Goal: Information Seeking & Learning: Understand process/instructions

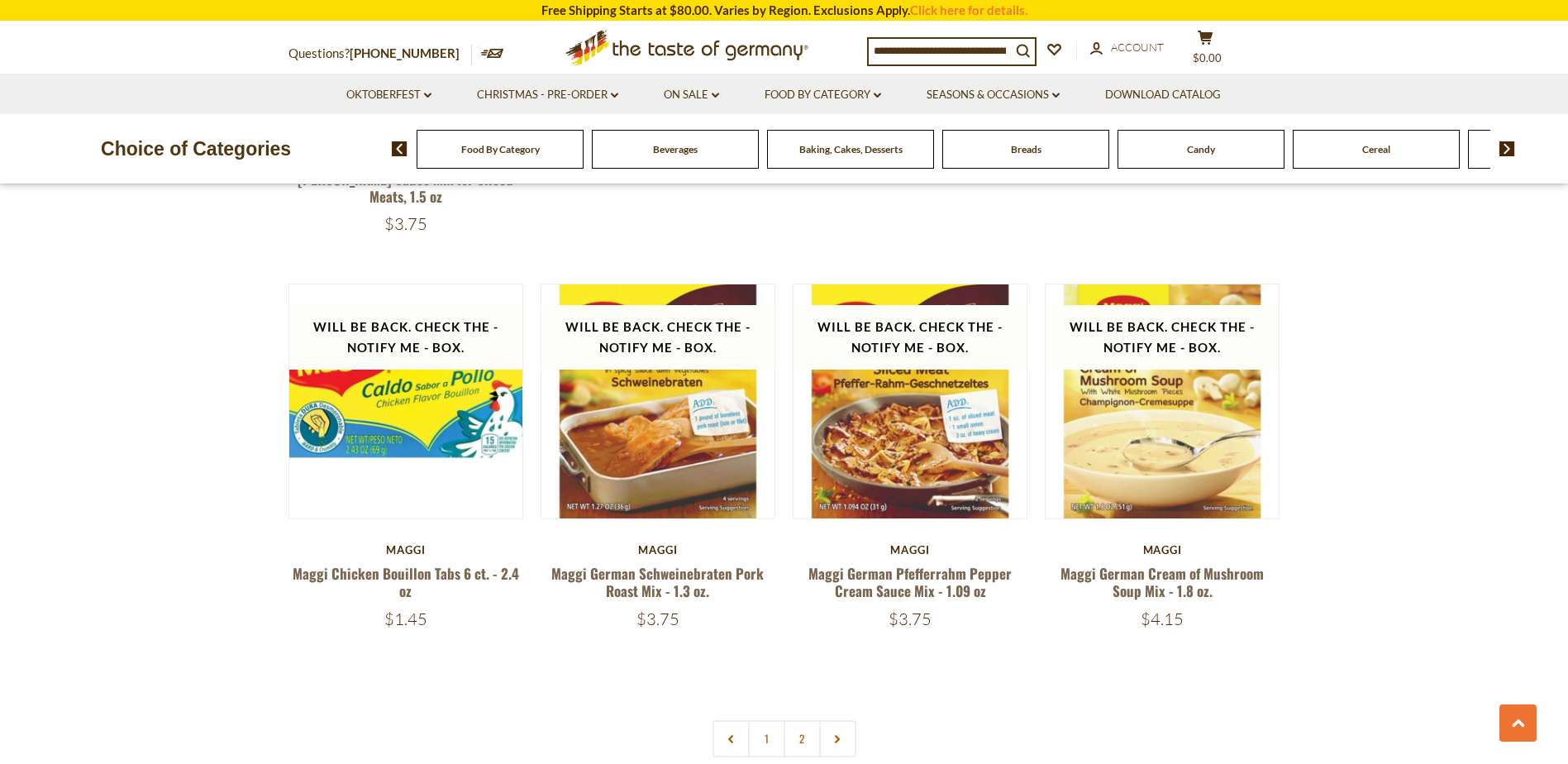
scroll to position [3474, 0]
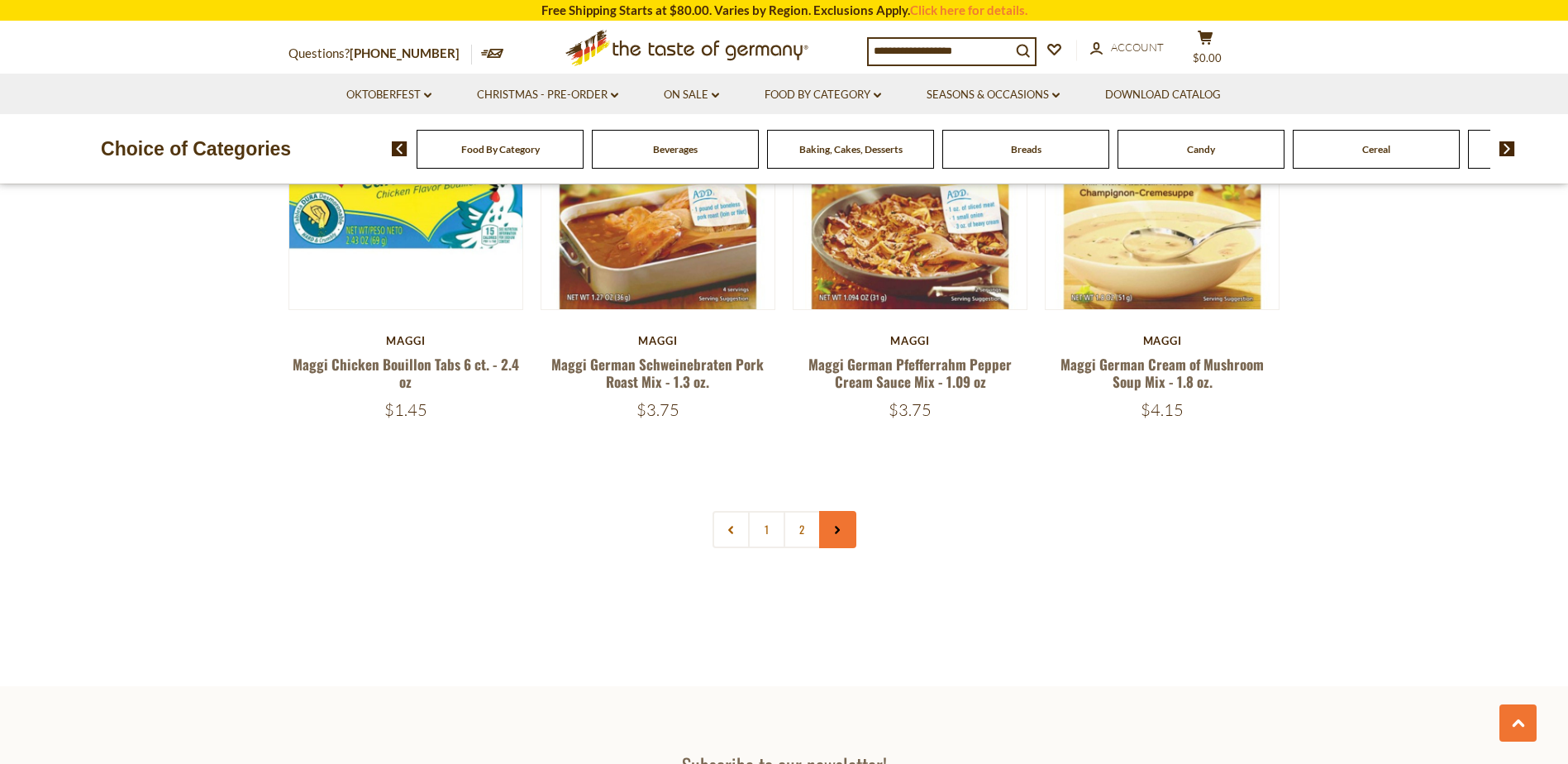
click at [821, 511] on link at bounding box center [837, 529] width 37 height 37
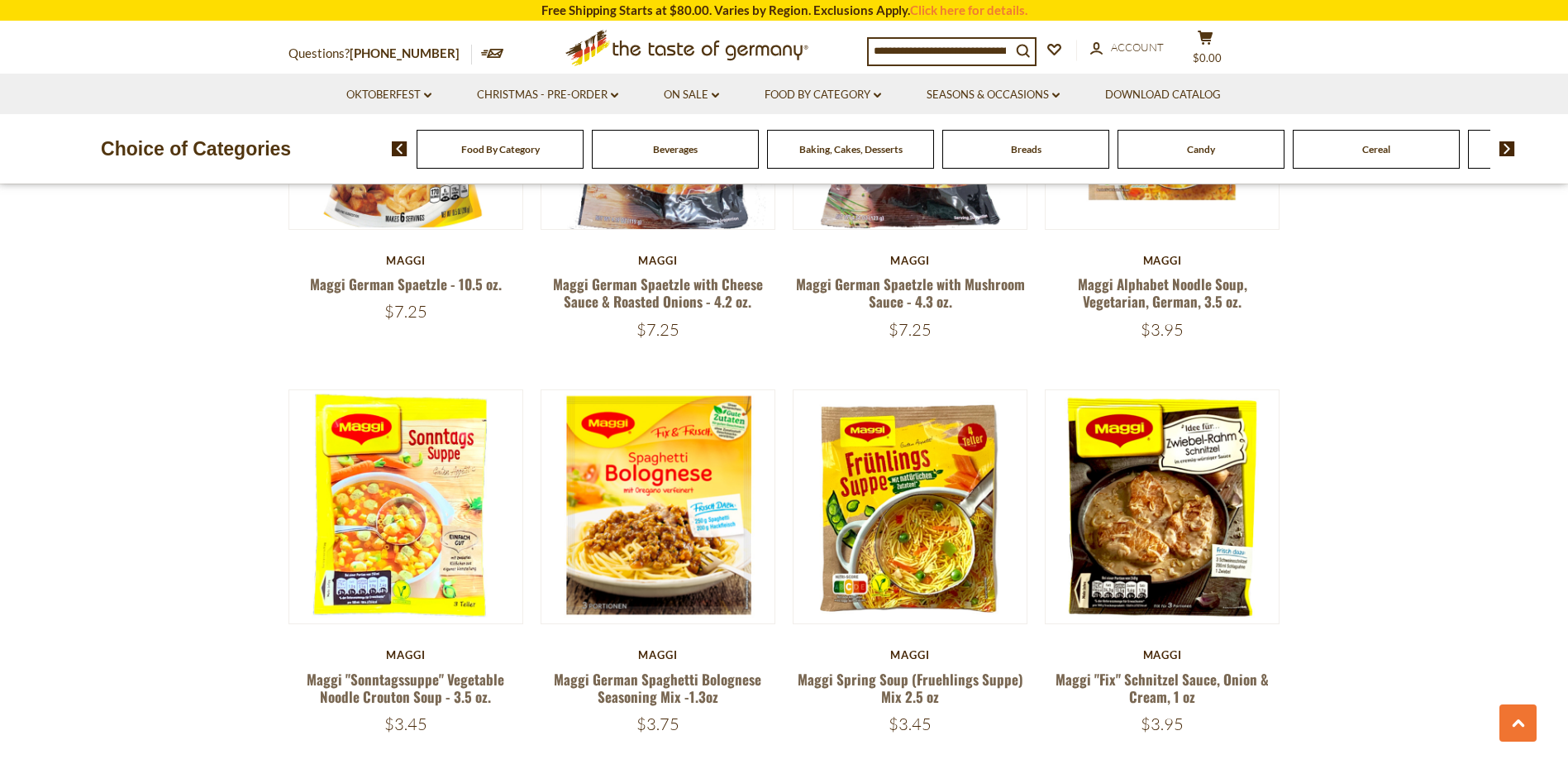
scroll to position [1572, 0]
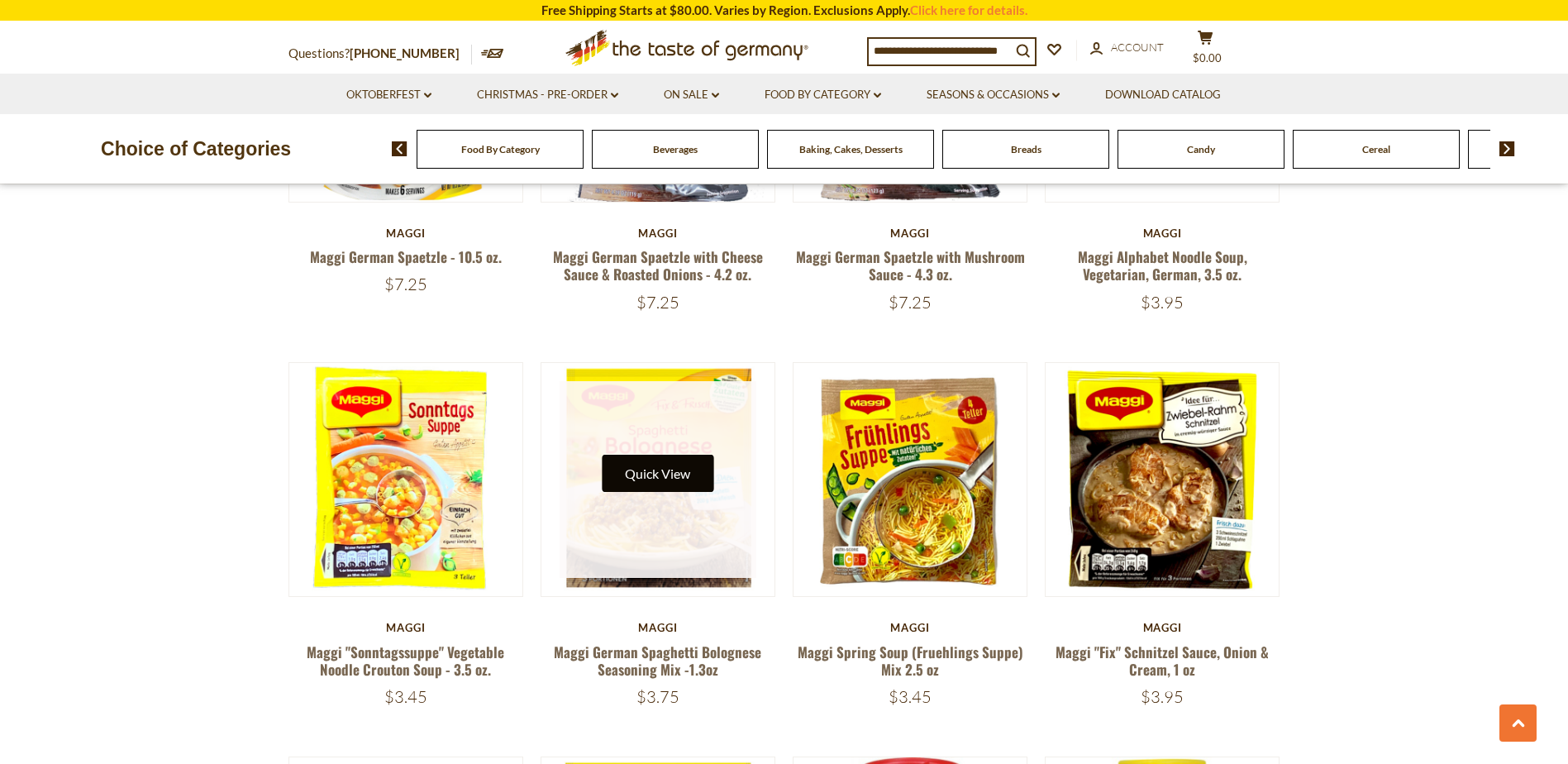
click at [639, 455] on button "Quick View" at bounding box center [657, 473] width 111 height 37
click at [653, 461] on button "Quick View" at bounding box center [657, 473] width 111 height 37
click at [678, 455] on button "Quick View" at bounding box center [657, 473] width 111 height 37
click at [677, 362] on figure "Quick View" at bounding box center [658, 479] width 236 height 236
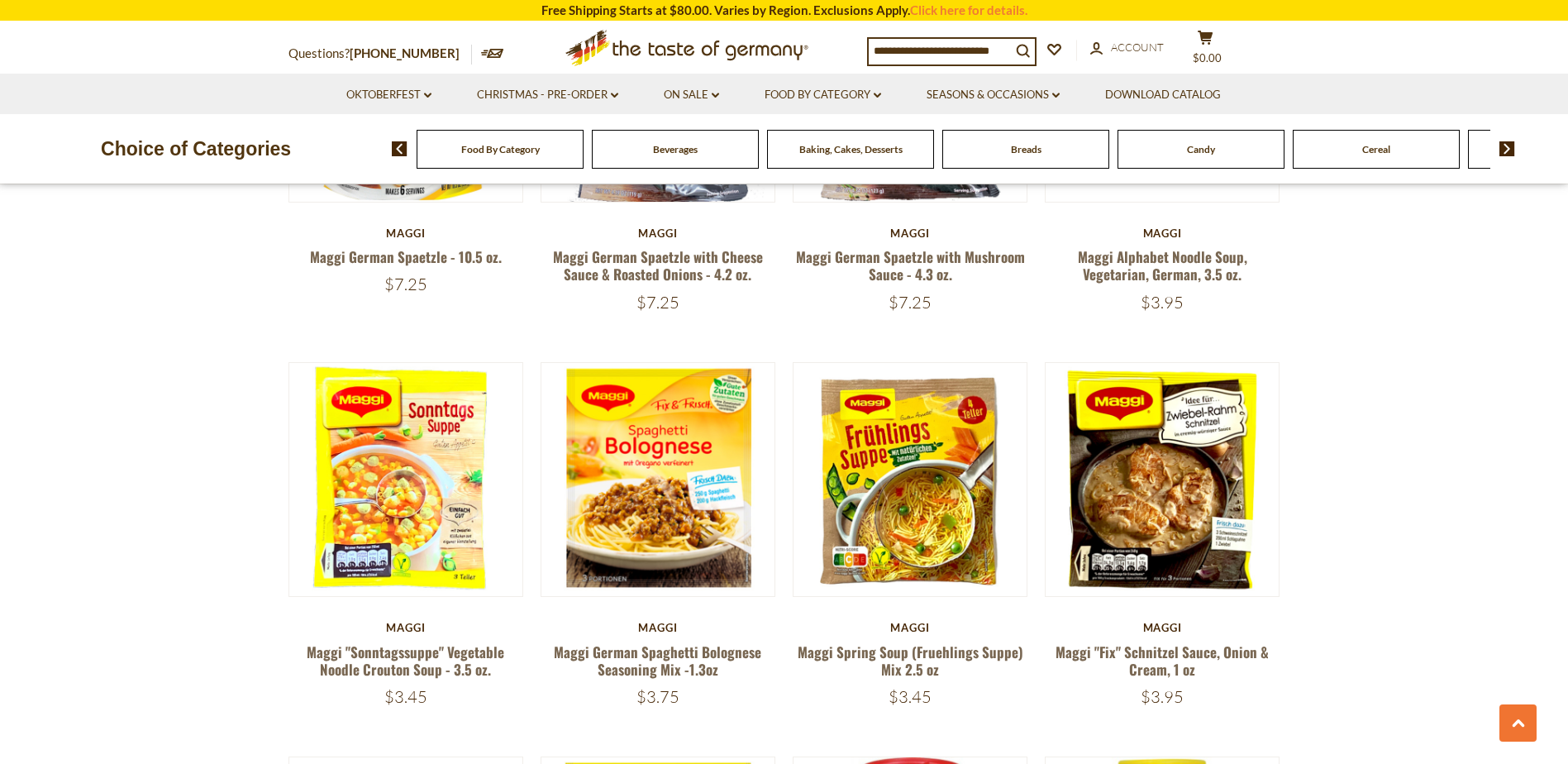
click at [110, 454] on section "**********" at bounding box center [784, 605] width 1568 height 3966
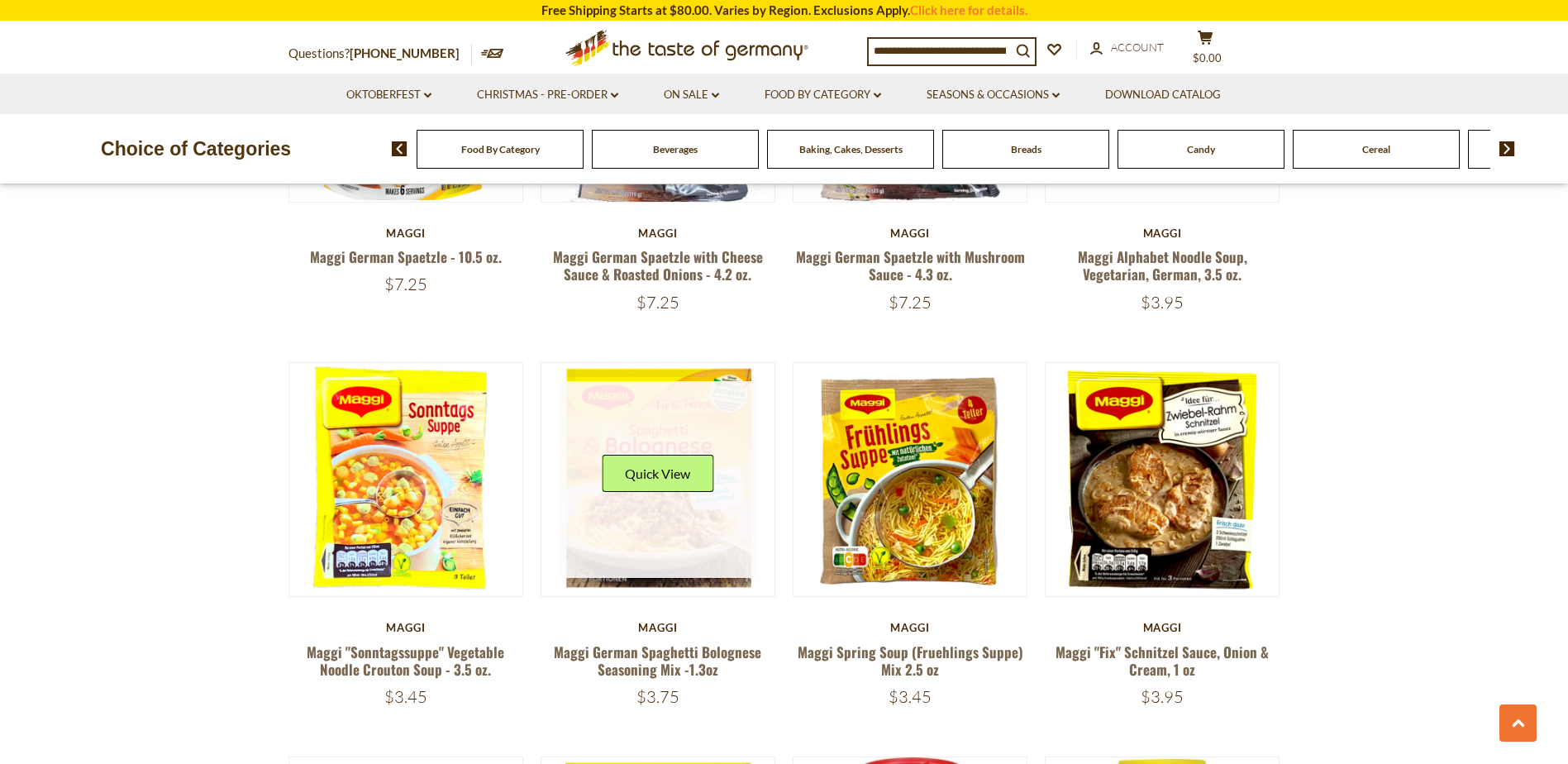
click at [693, 513] on link at bounding box center [658, 479] width 197 height 197
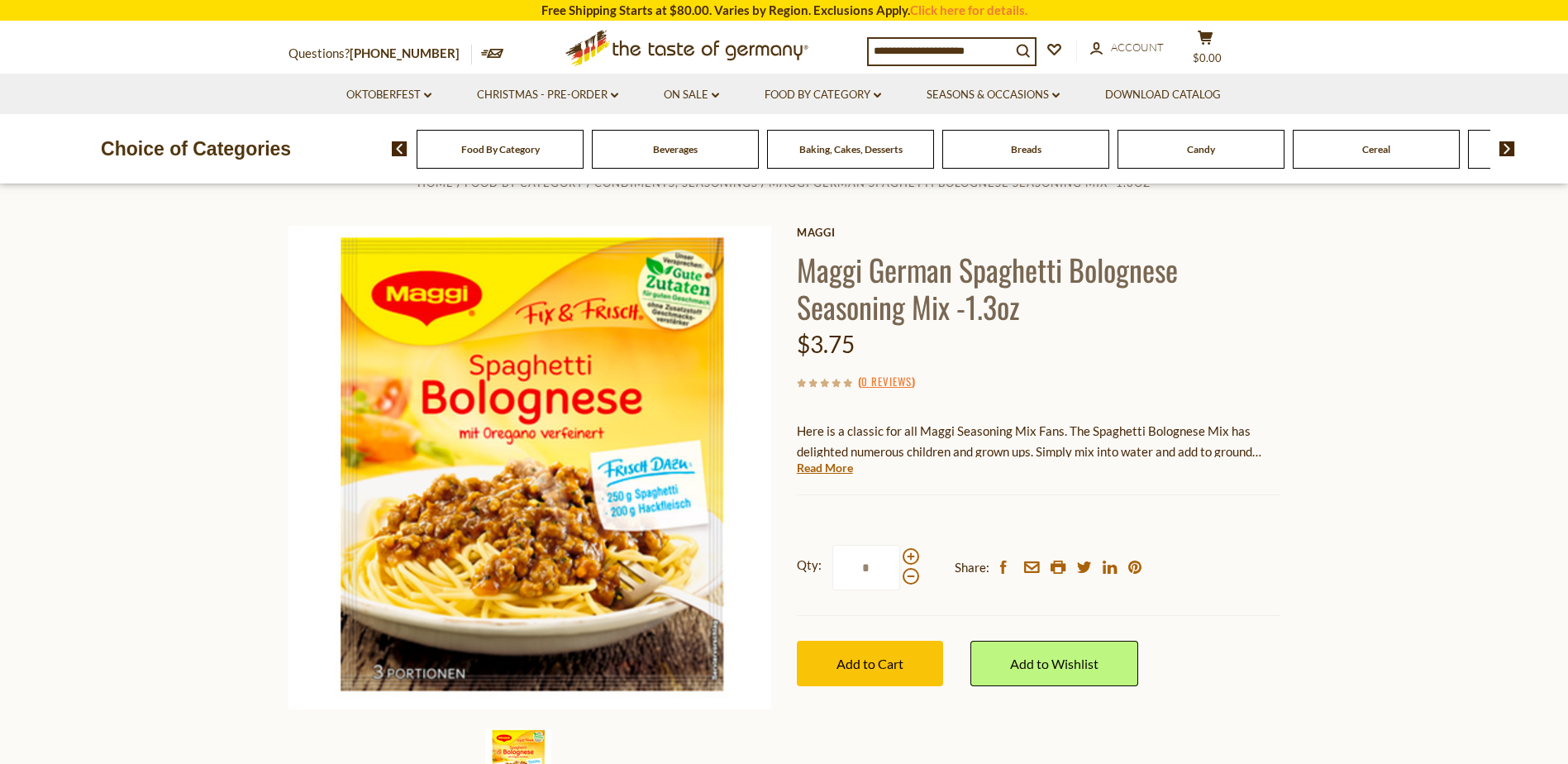
scroll to position [83, 0]
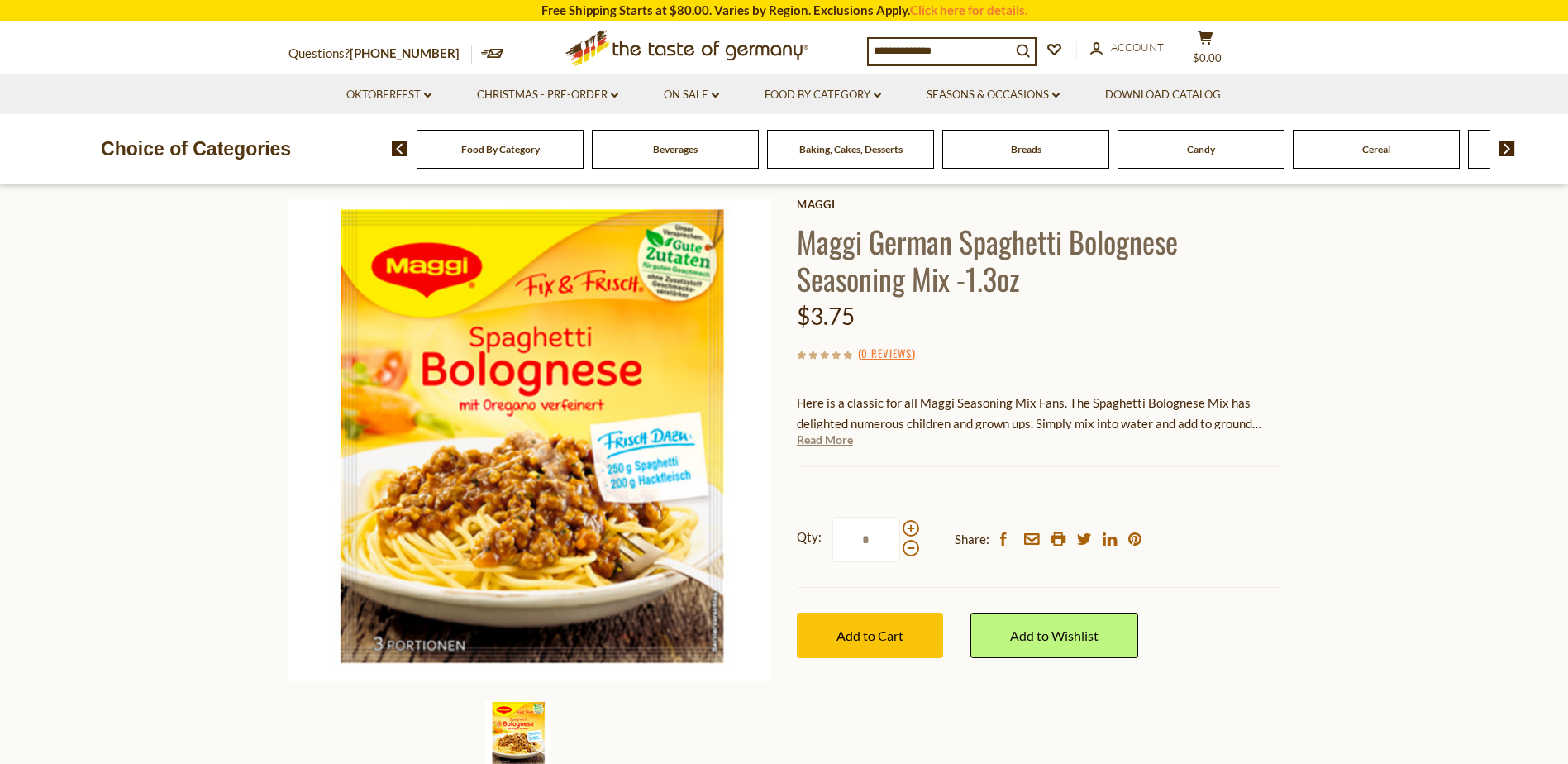
click at [839, 439] on link "Read More" at bounding box center [824, 439] width 57 height 17
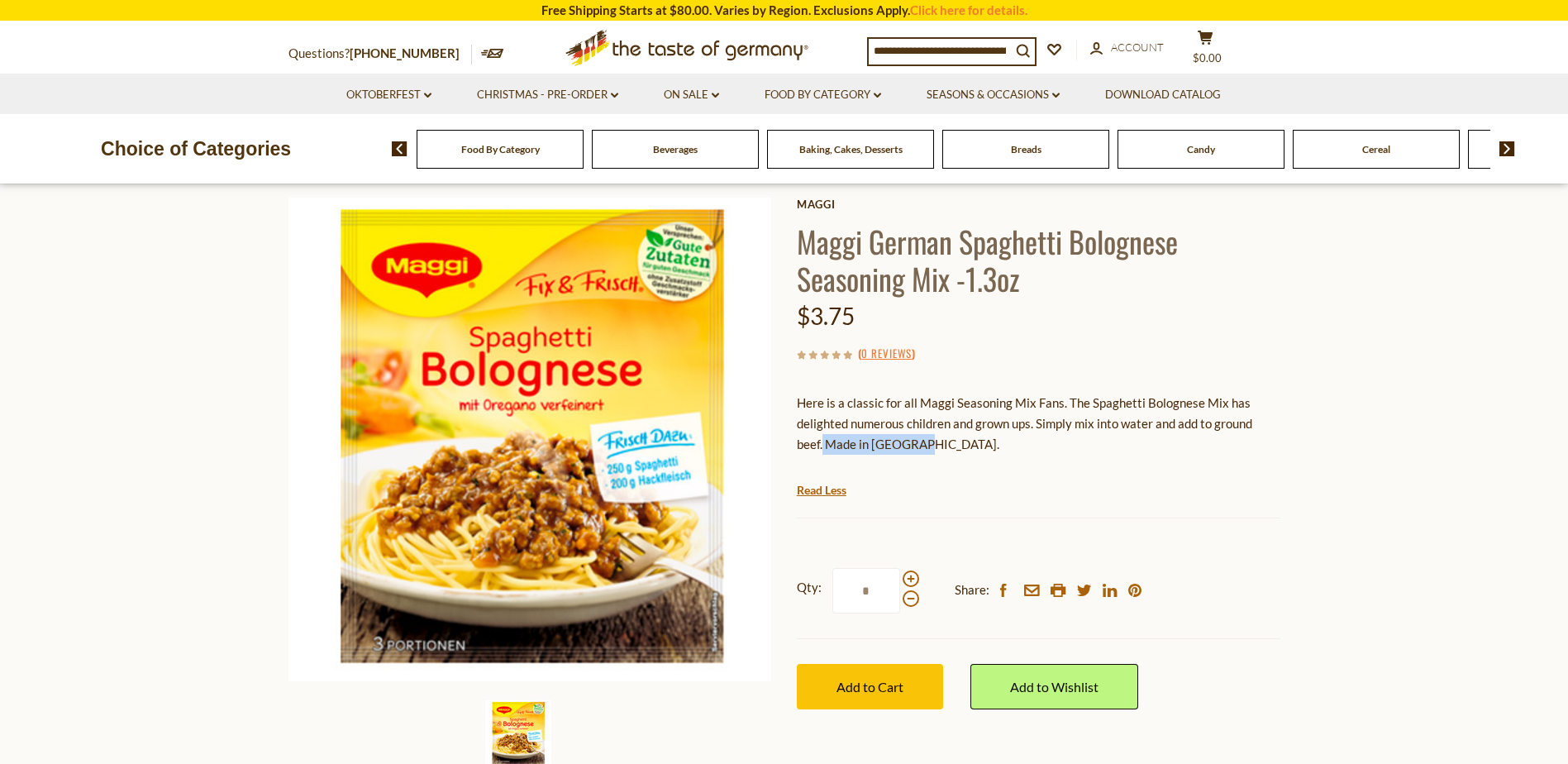
drag, startPoint x: 953, startPoint y: 440, endPoint x: 824, endPoint y: 439, distance: 129.0
click at [824, 439] on p "Here is a classic for all Maggi Seasoning Mix Fans. The Spaghetti Bolognese Mix…" at bounding box center [1038, 424] width 484 height 62
drag, startPoint x: 940, startPoint y: 437, endPoint x: 828, endPoint y: 449, distance: 112.6
click at [828, 449] on p "Here is a classic for all Maggi Seasoning Mix Fans. The Spaghetti Bolognese Mix…" at bounding box center [1038, 424] width 484 height 62
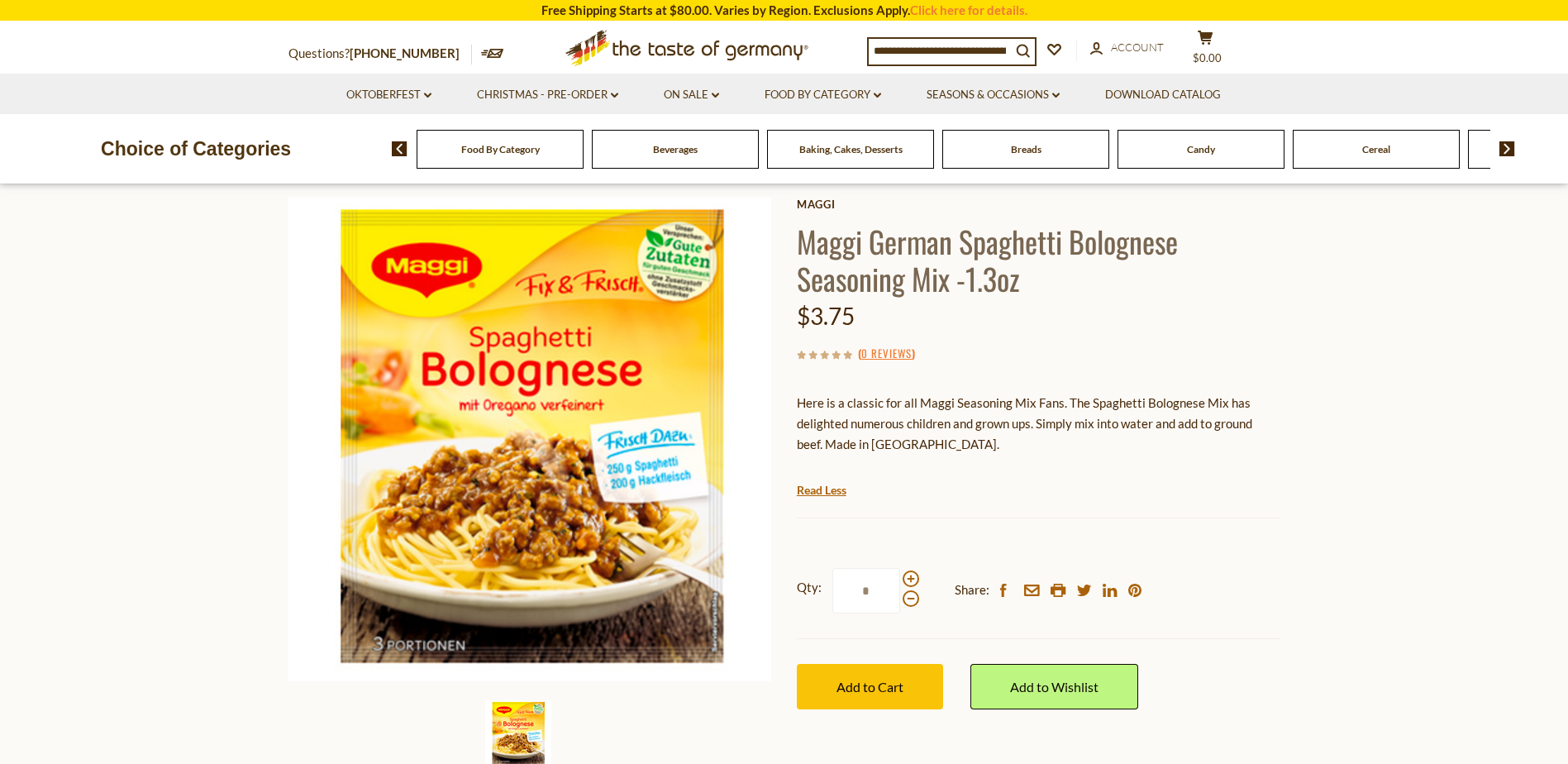
click at [1442, 428] on section "Home Food By Category Condiments, Seasonings Maggi German Spaghetti Bolognese S…" at bounding box center [784, 478] width 1568 height 735
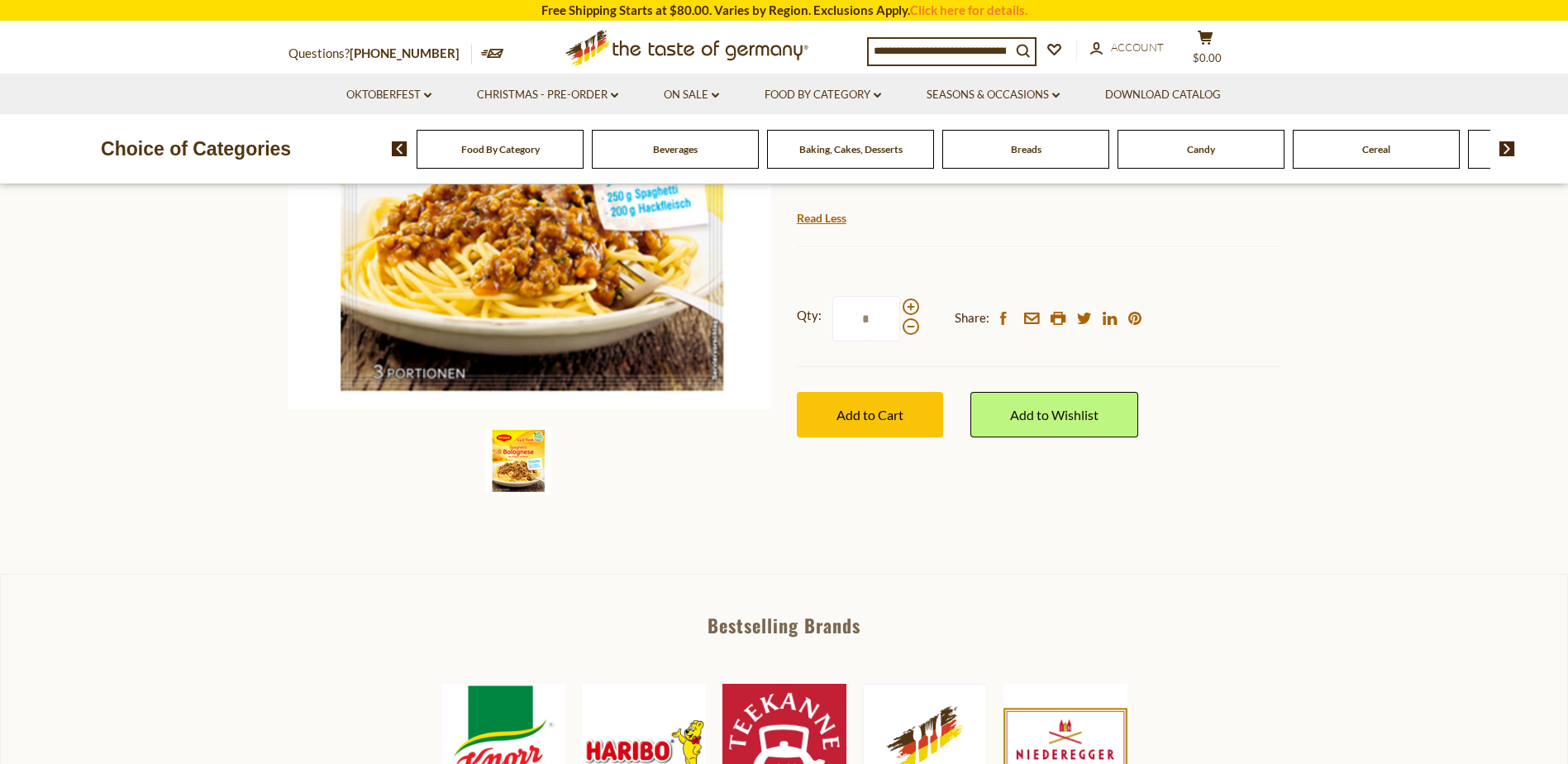
scroll to position [165, 0]
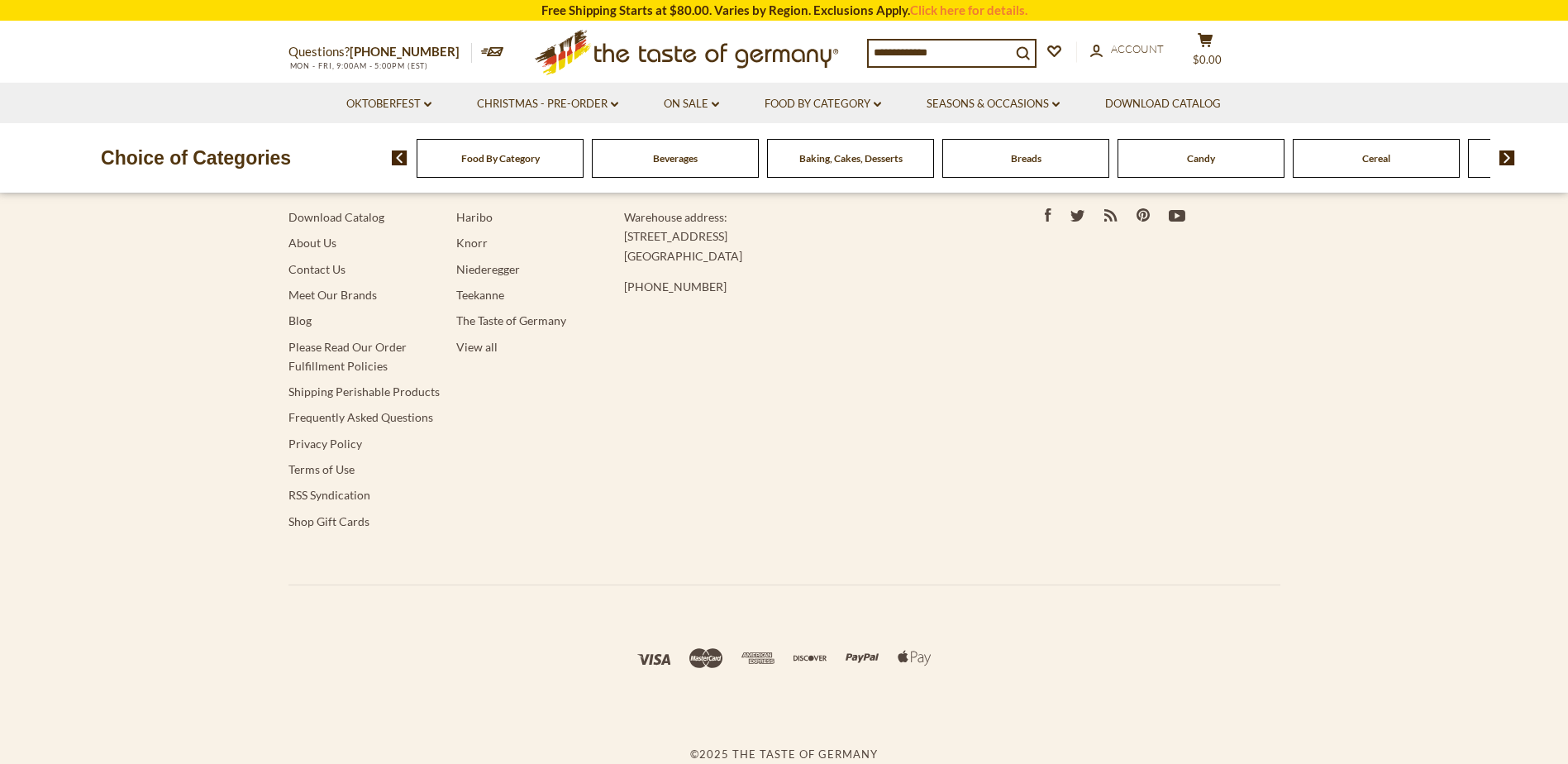
scroll to position [4204, 0]
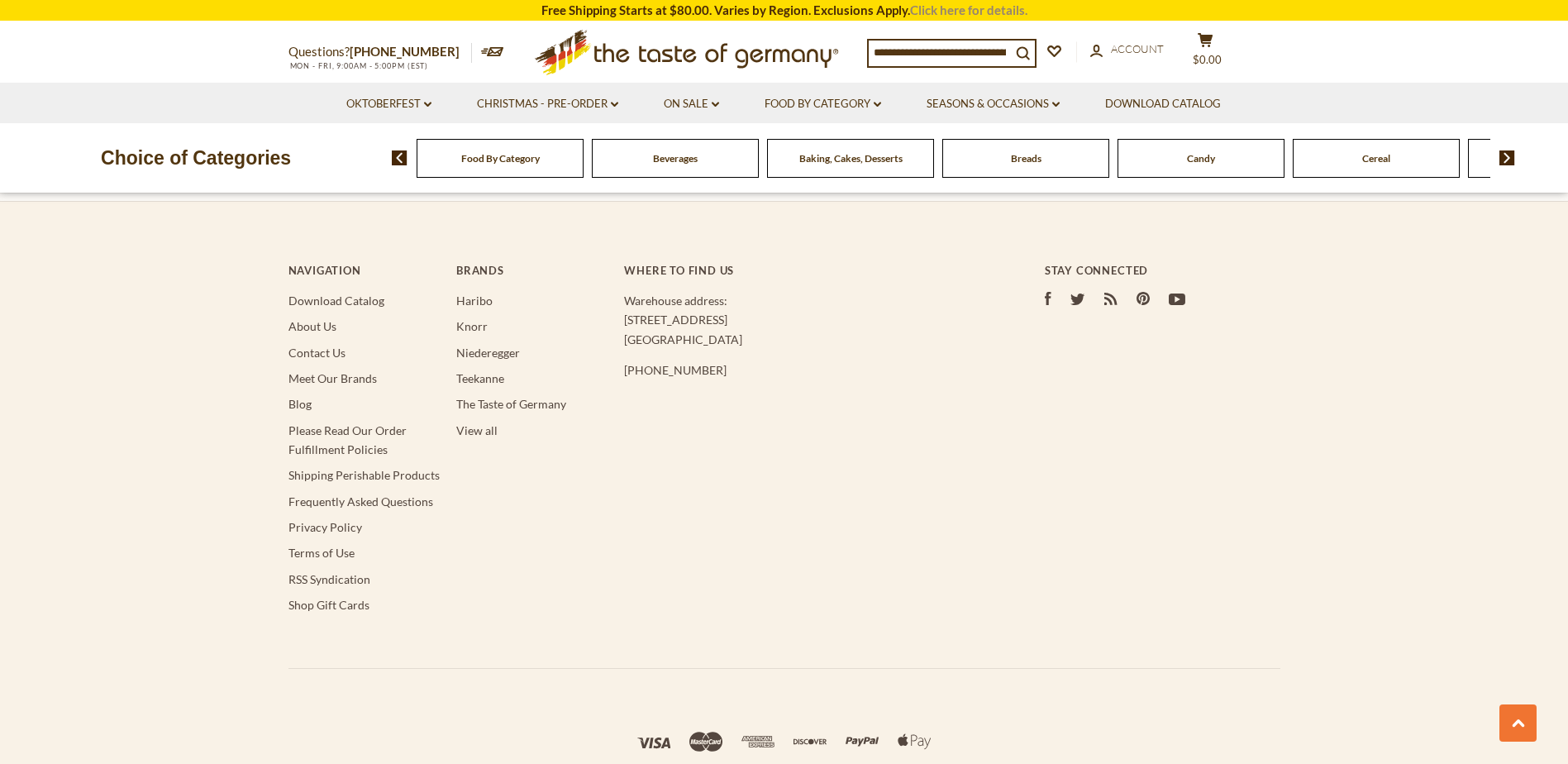
click at [956, 9] on link "Click here for details." at bounding box center [969, 10] width 117 height 15
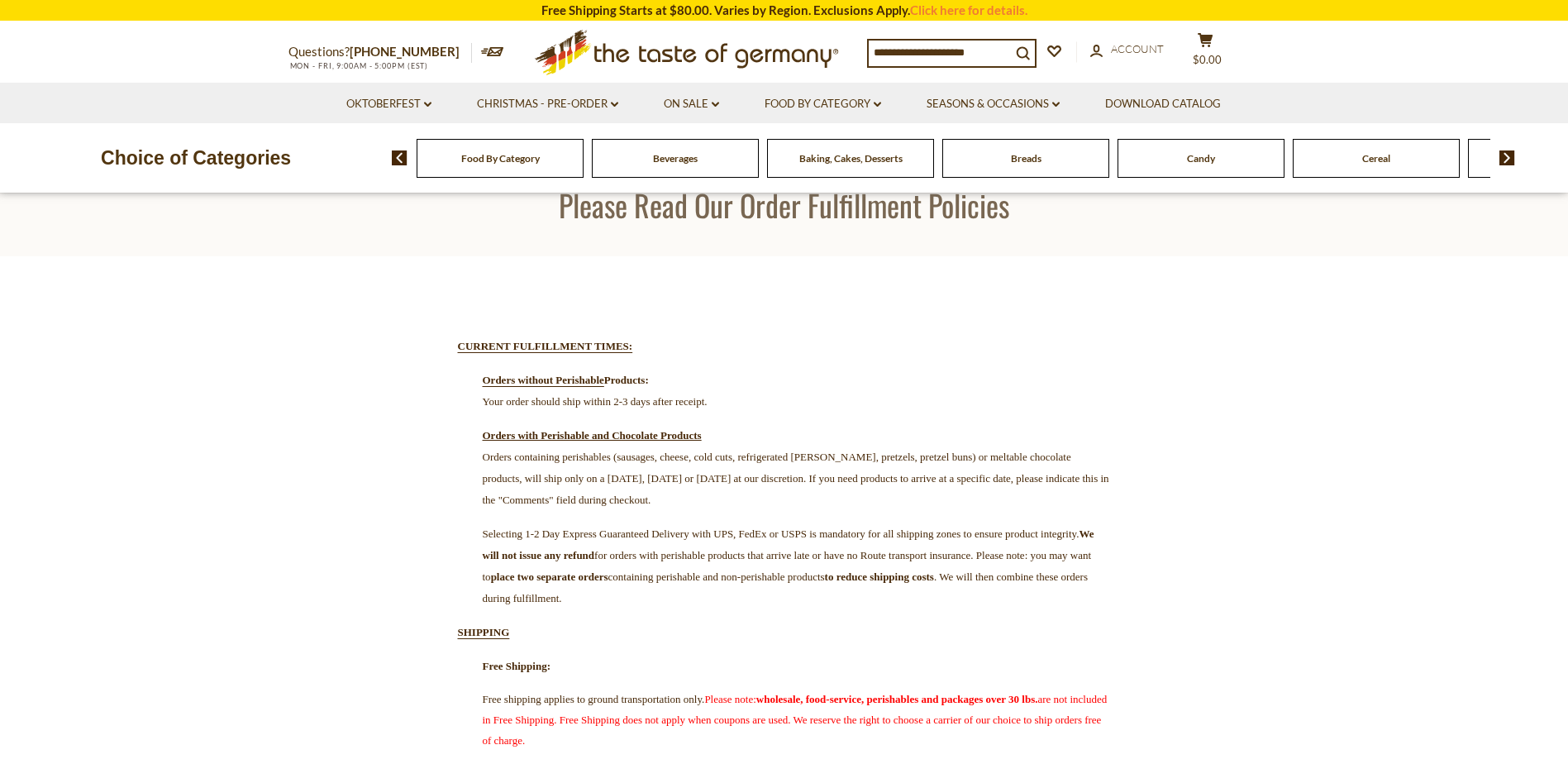
scroll to position [83, 0]
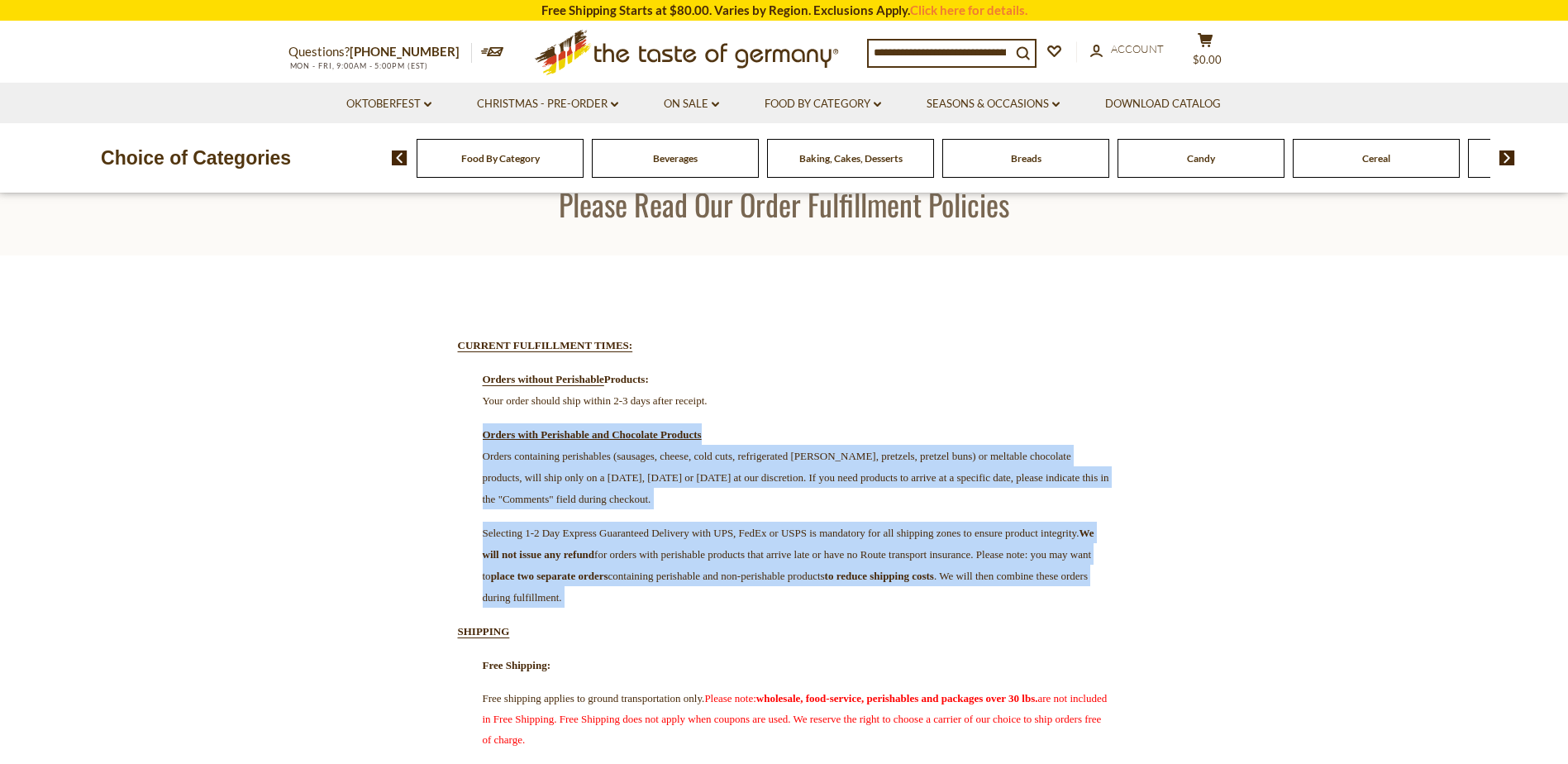
drag, startPoint x: 487, startPoint y: 432, endPoint x: 671, endPoint y: 609, distance: 255.3
click at [671, 608] on p "Selecting 1-2 Day Express Guaranteed Delivery with UPS, FedEx or USPS is mandat…" at bounding box center [784, 565] width 653 height 86
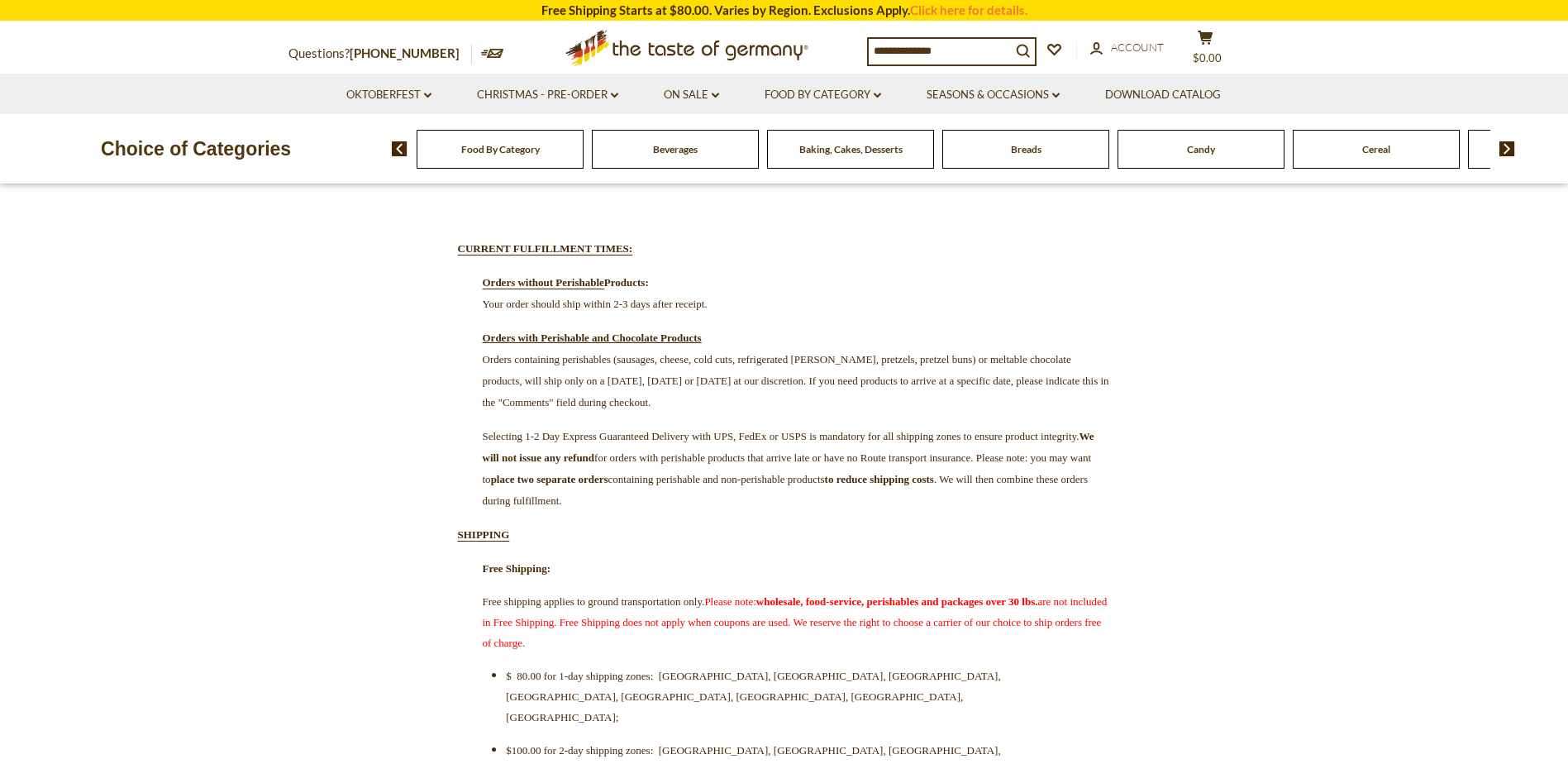
scroll to position [248, 0]
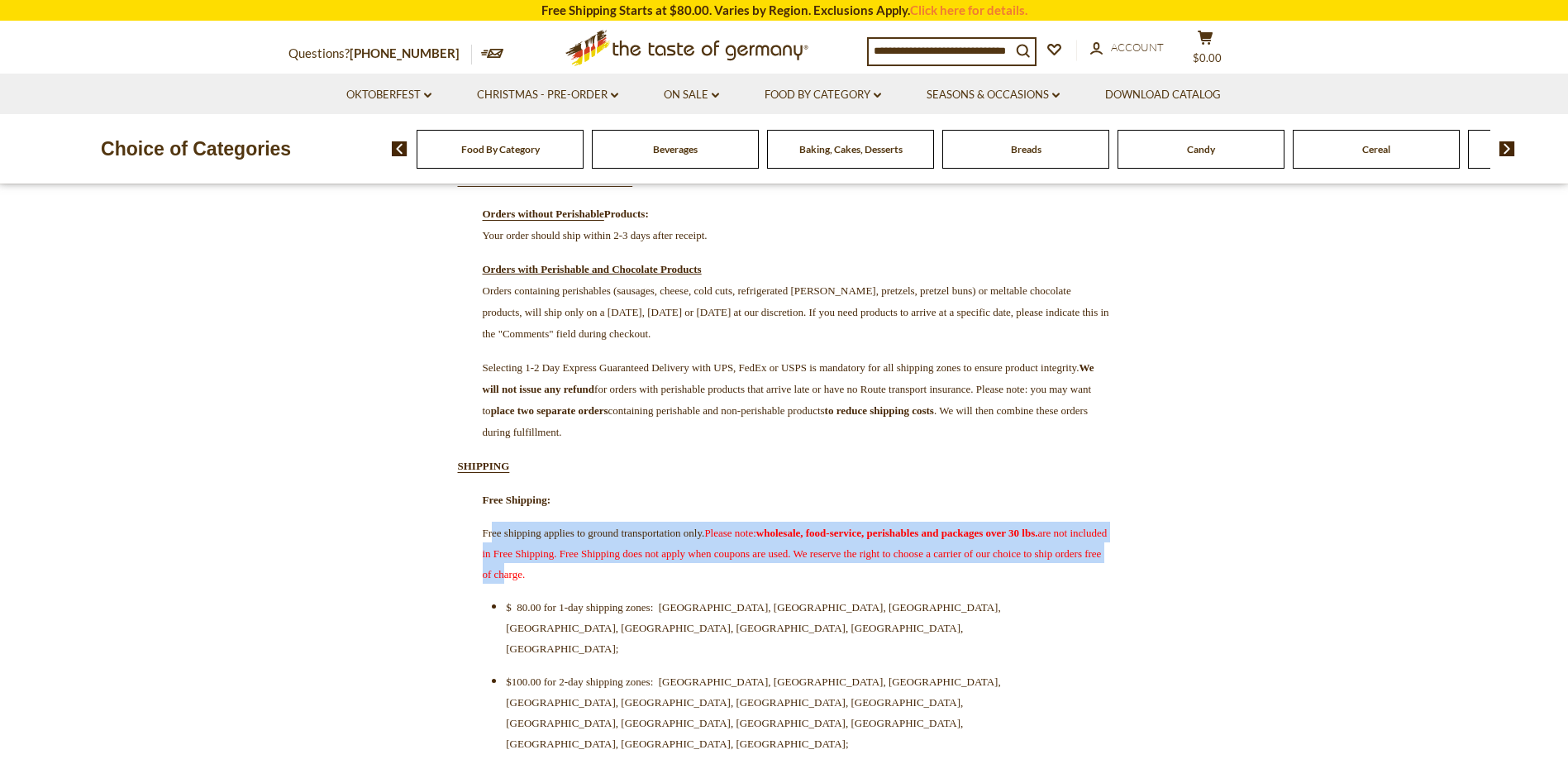
drag, startPoint x: 493, startPoint y: 544, endPoint x: 899, endPoint y: 589, distance: 408.5
click at [899, 580] on span "Free shipping applies to ground transportation only. Please note: wholesale, fo…" at bounding box center [795, 553] width 625 height 54
click at [899, 580] on span "Please note: wholesale, food-service, perishables and packages over 30 lbs. are…" at bounding box center [795, 553] width 625 height 54
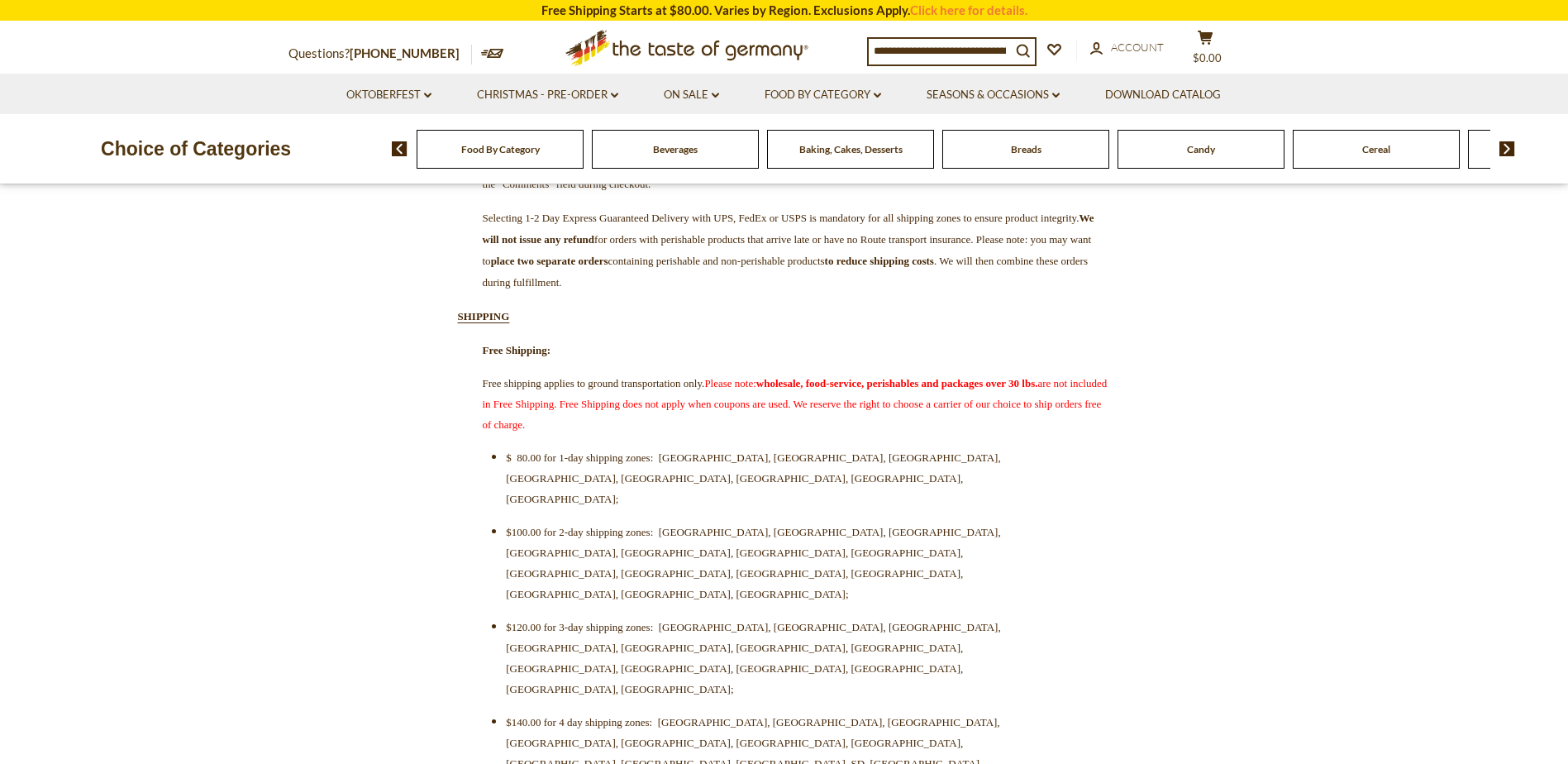
scroll to position [413, 0]
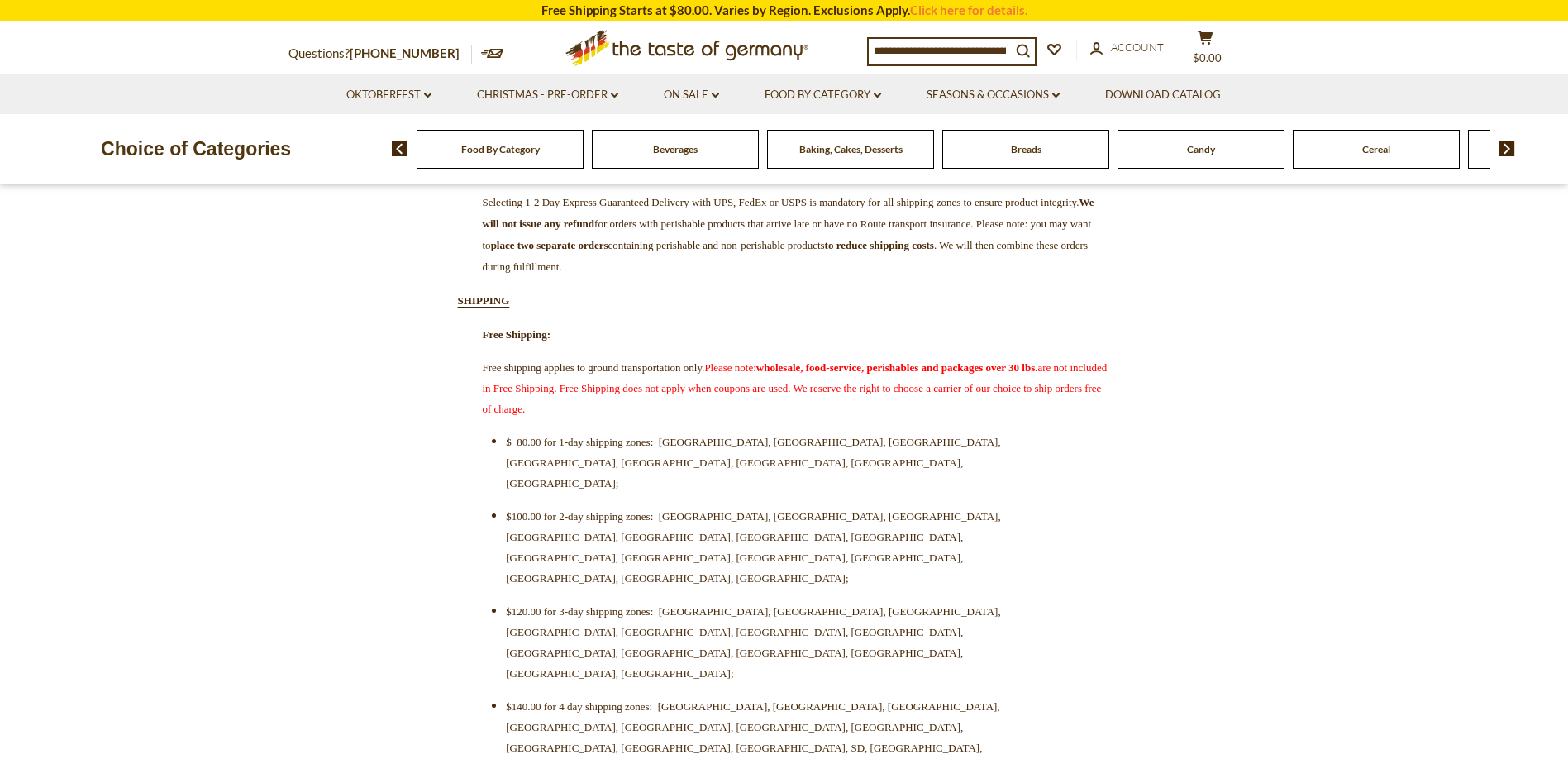
drag, startPoint x: 857, startPoint y: 590, endPoint x: 851, endPoint y: 603, distance: 14.3
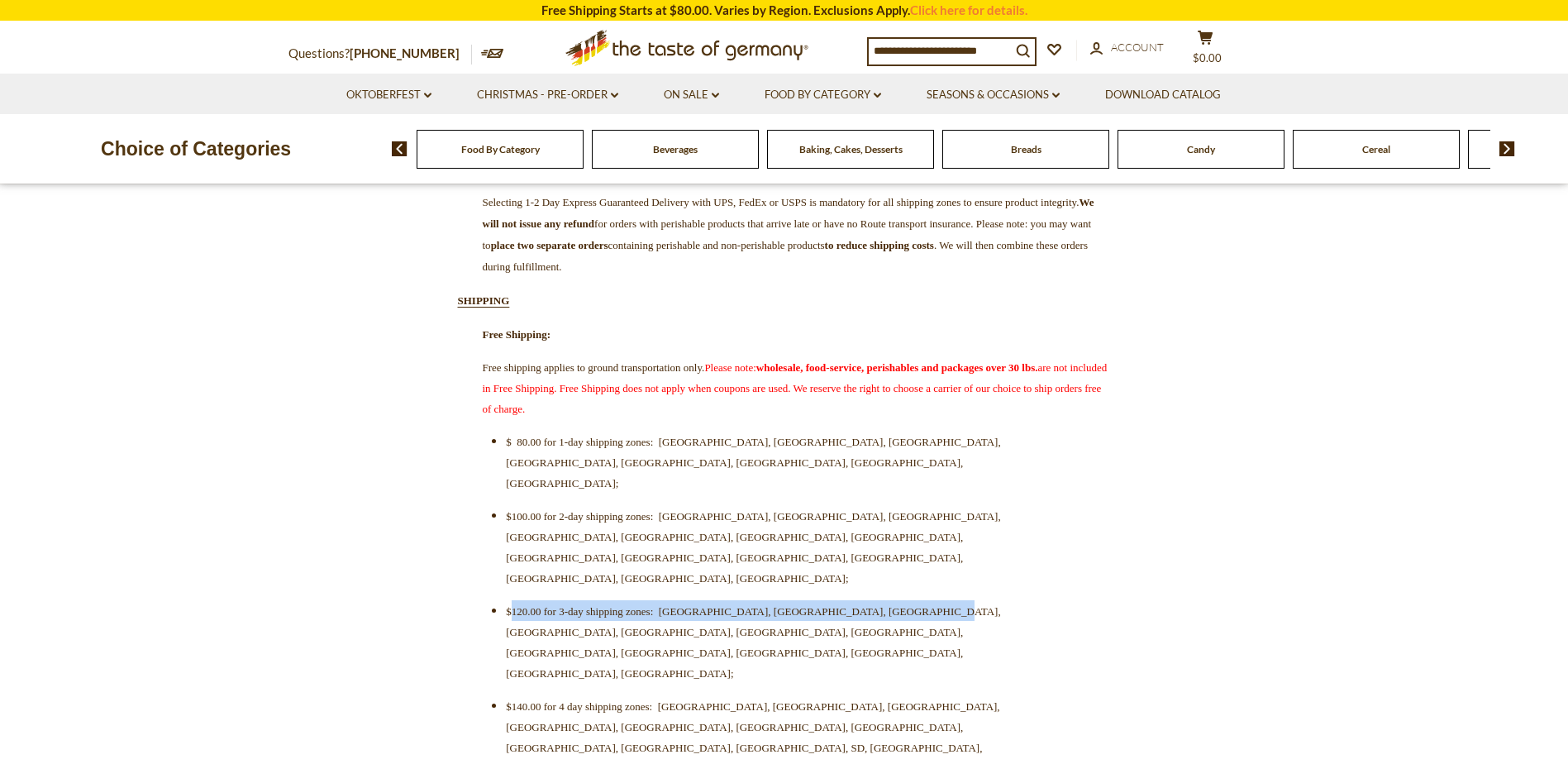
drag, startPoint x: 992, startPoint y: 522, endPoint x: 513, endPoint y: 504, distance: 479.3
click at [513, 504] on ul "$ 80.00 for 1-day shipping zones: CT, DE, DC, MD, NJ, NC, PA, VA; $100.00 for 2…" at bounding box center [784, 631] width 587 height 401
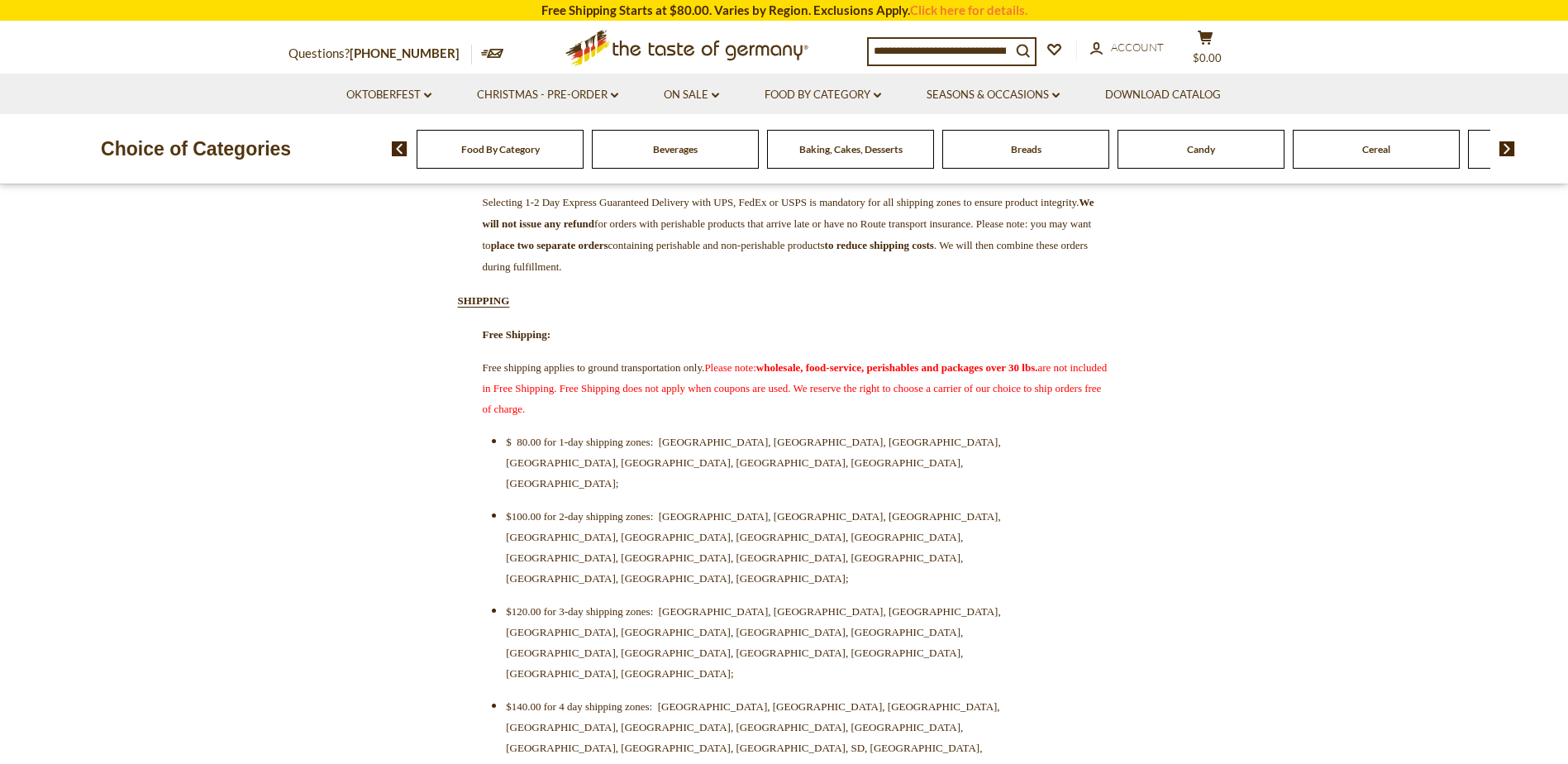
drag, startPoint x: 480, startPoint y: 379, endPoint x: 934, endPoint y: 414, distance: 455.3
click at [934, 414] on p "Free shipping applies to ground transportation only. Please note: wholesale, fo…" at bounding box center [784, 387] width 653 height 62
drag, startPoint x: 954, startPoint y: 413, endPoint x: 484, endPoint y: 423, distance: 470.1
click at [484, 419] on p "Free shipping applies to ground transportation only. Please note: wholesale, fo…" at bounding box center [784, 387] width 653 height 62
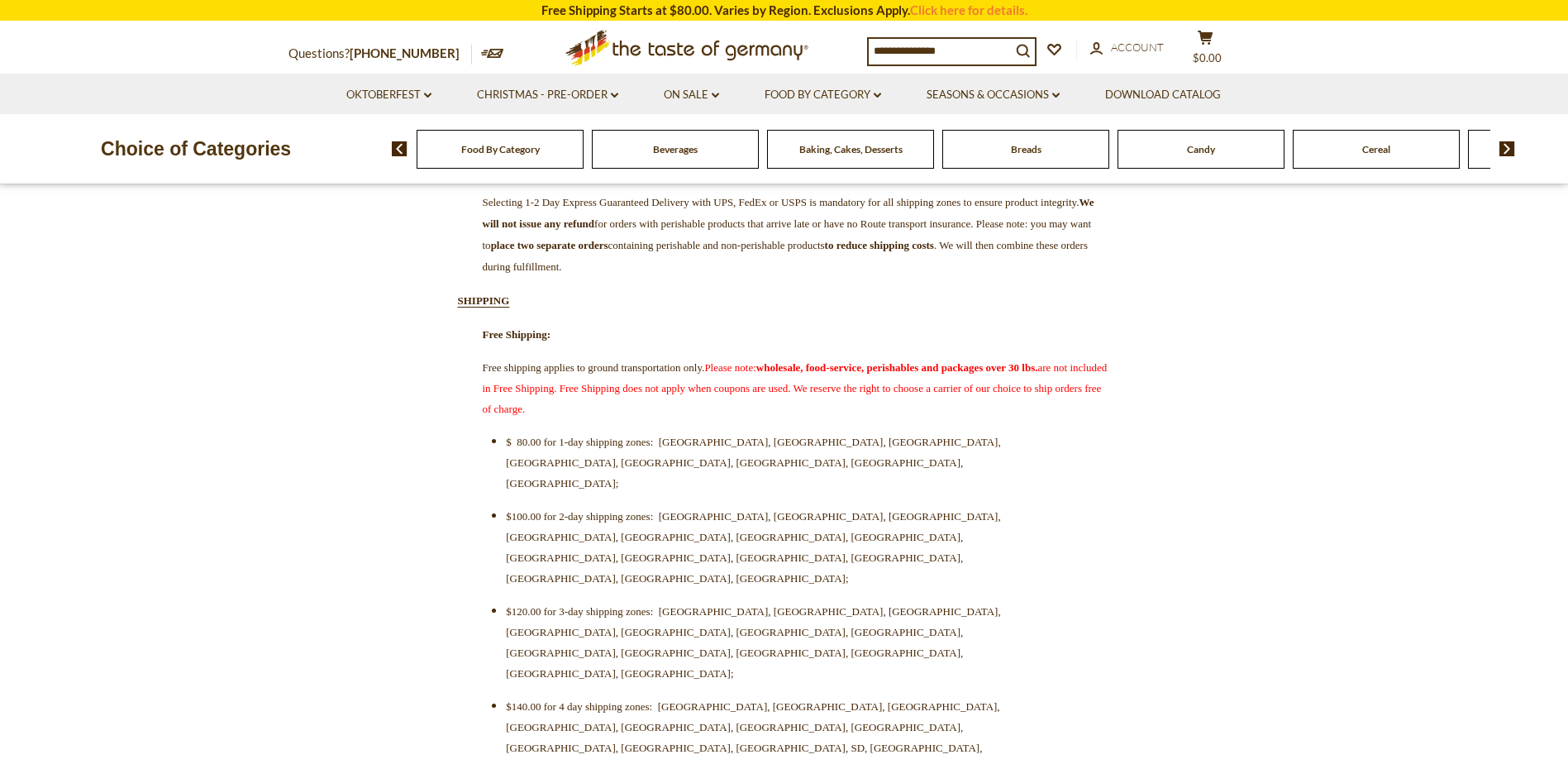
click at [484, 415] on span "Please note: wholesale, food-service, perishables and packages over 30 lbs. are…" at bounding box center [795, 388] width 625 height 54
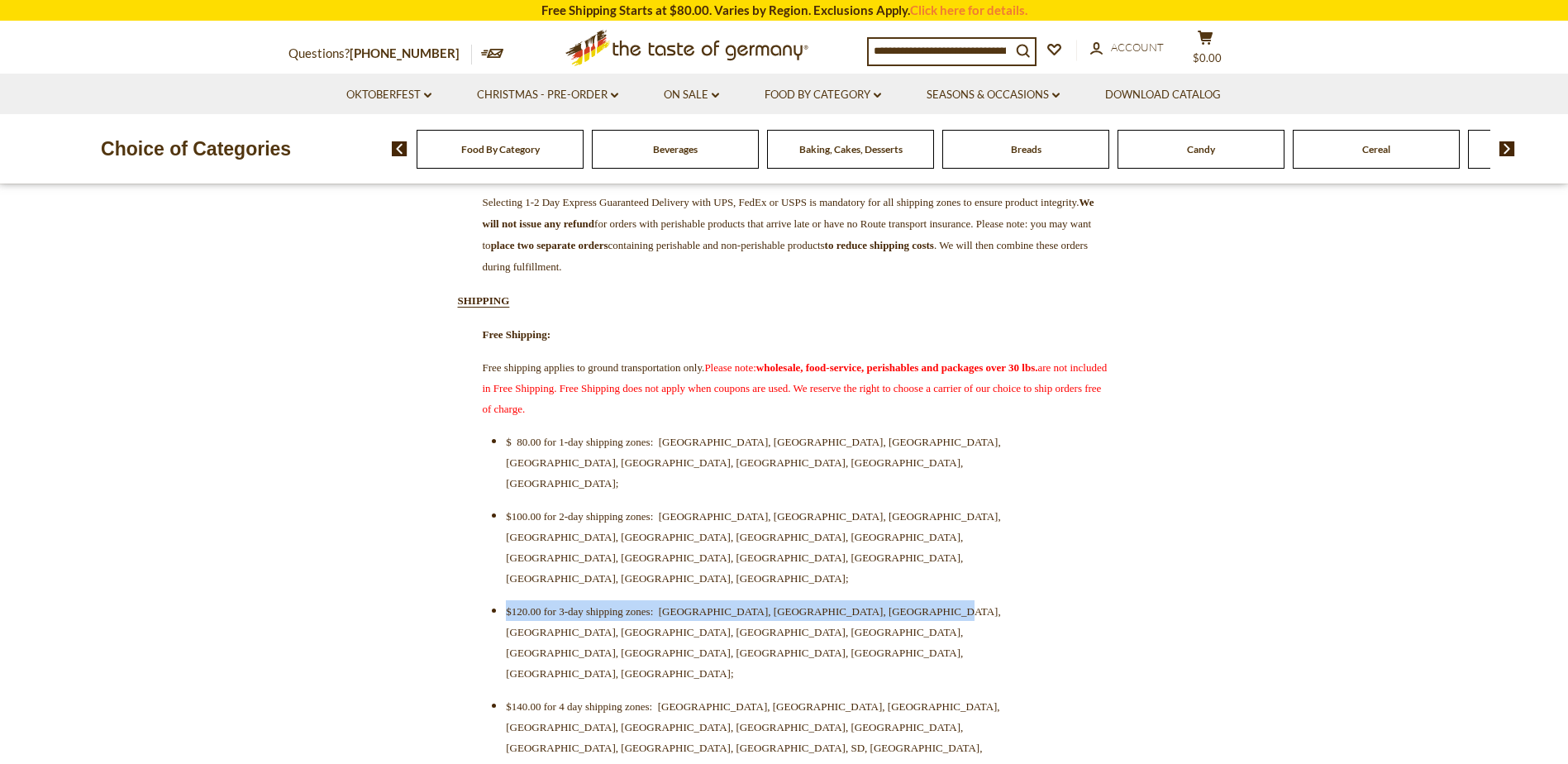
drag, startPoint x: 509, startPoint y: 513, endPoint x: 1044, endPoint y: 499, distance: 535.2
click at [1044, 499] on ul "$ 80.00 for 1-day shipping zones: CT, DE, DC, MD, NJ, NC, PA, VA; $100.00 for 2…" at bounding box center [784, 631] width 587 height 401
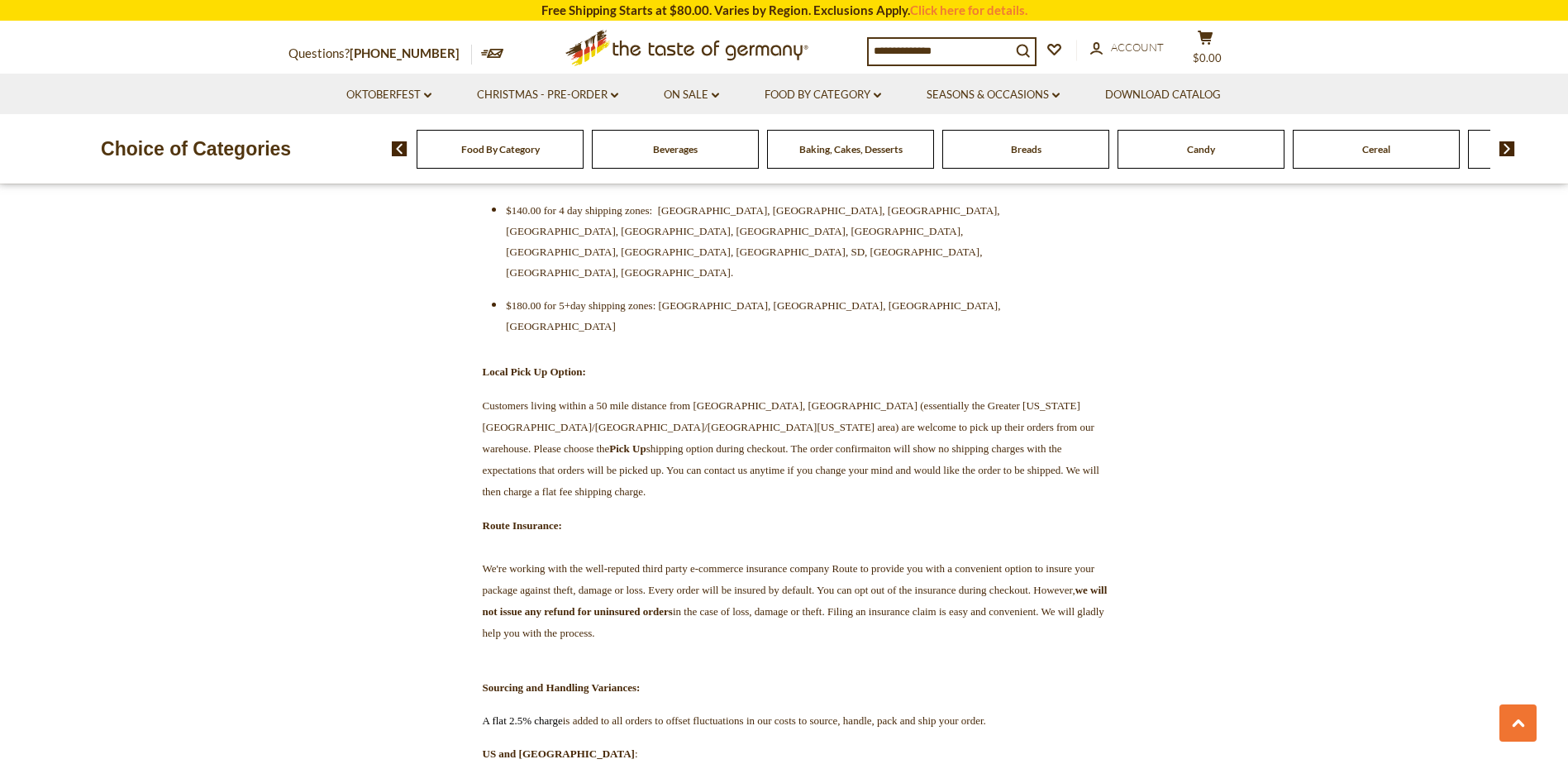
scroll to position [993, 0]
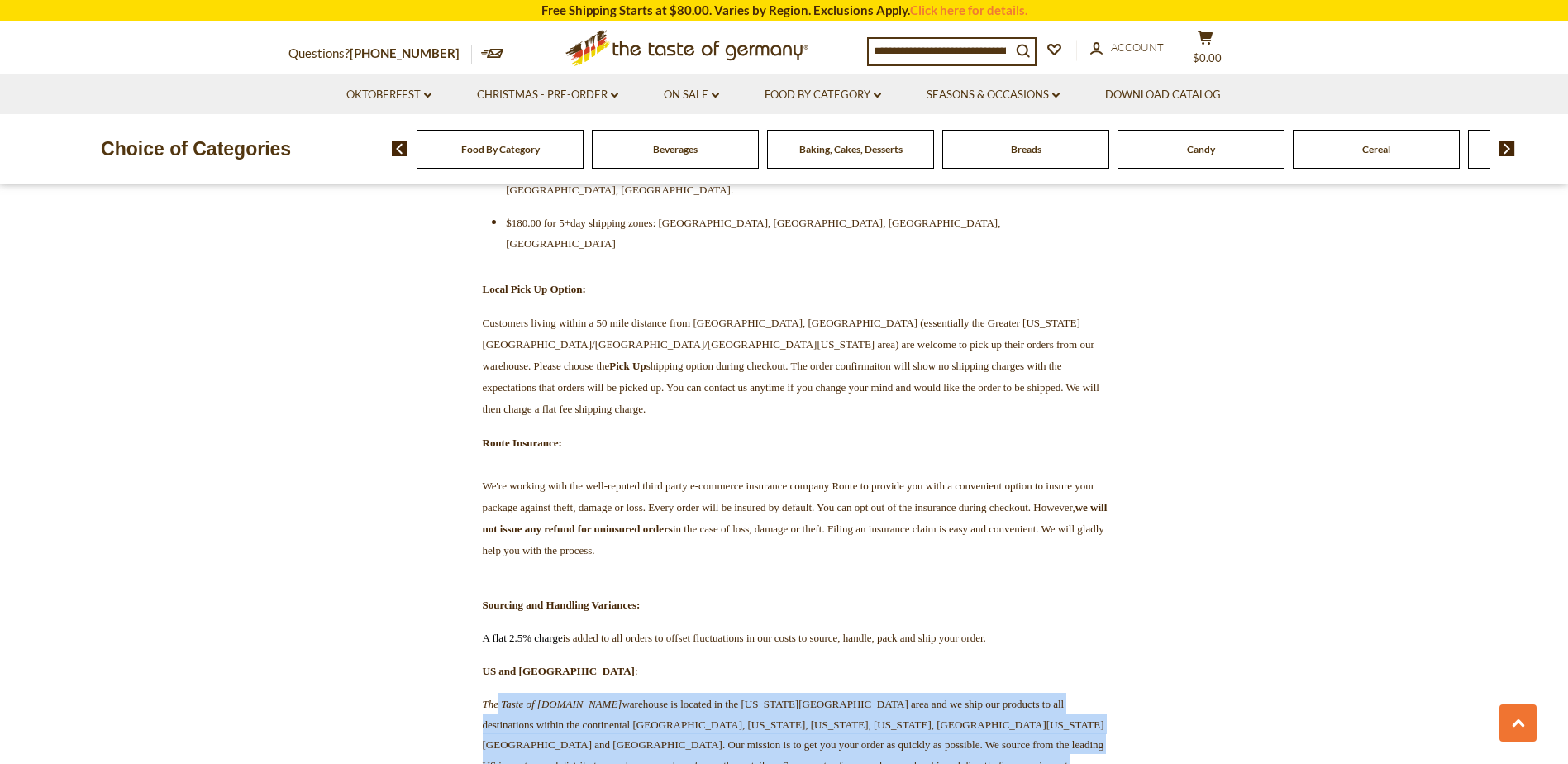
drag, startPoint x: 501, startPoint y: 497, endPoint x: 1109, endPoint y: 570, distance: 612.4
click at [1109, 694] on p "The Taste of Germany.com warehouse is located in the Washington DC area and we …" at bounding box center [784, 745] width 653 height 104
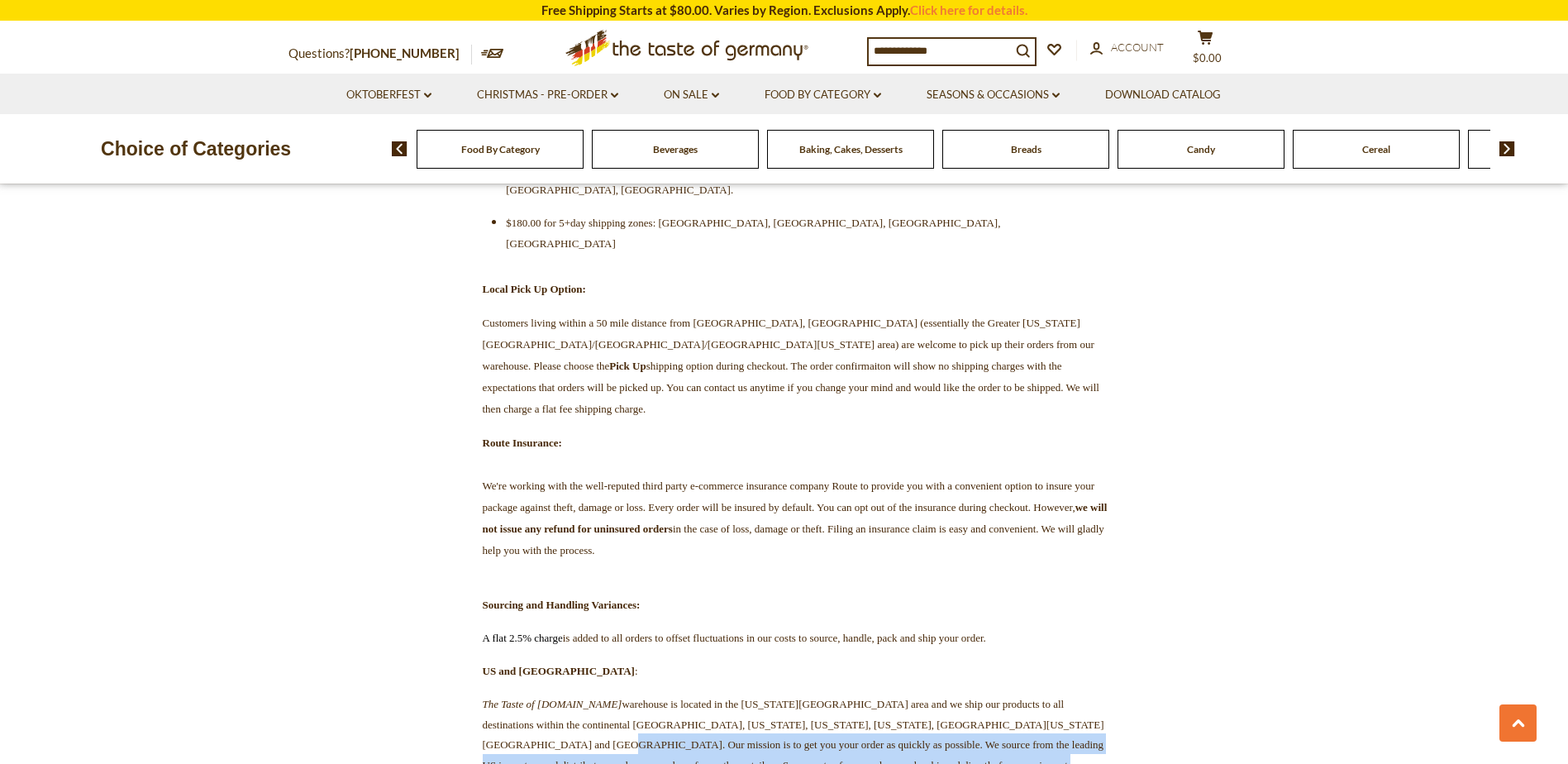
drag, startPoint x: 717, startPoint y: 533, endPoint x: 1105, endPoint y: 609, distance: 395.4
click at [1105, 694] on p "The Taste of Germany.com warehouse is located in the Washington DC area and we …" at bounding box center [784, 745] width 653 height 104
click at [1103, 694] on p "The Taste of Germany.com warehouse is located in the Washington DC area and we …" at bounding box center [784, 745] width 653 height 104
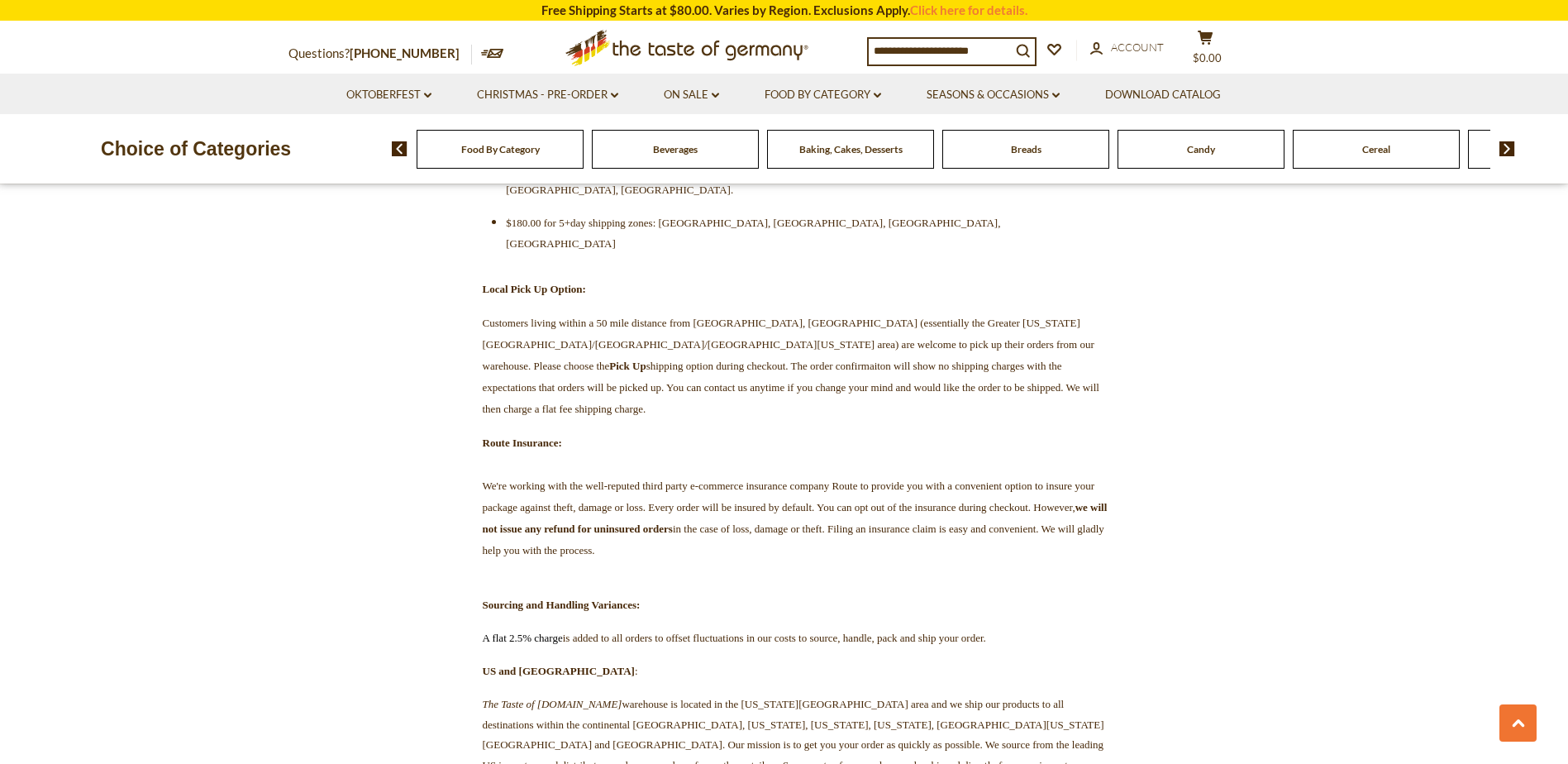
scroll to position [1076, 0]
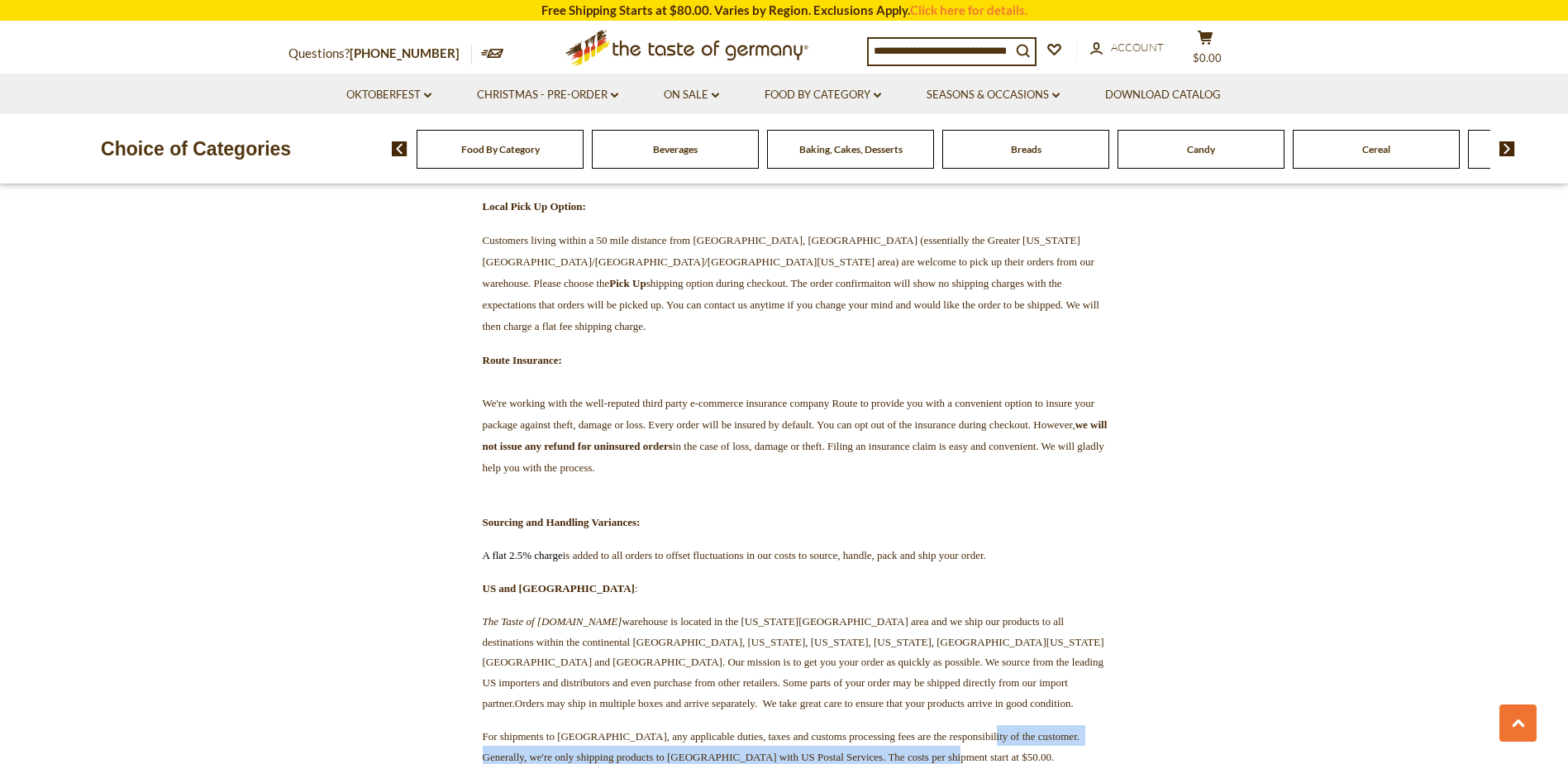
drag, startPoint x: 492, startPoint y: 561, endPoint x: 594, endPoint y: 598, distance: 108.5
click at [594, 726] on p "For shipments to Canada, any applicable duties, taxes and customs processing fe…" at bounding box center [784, 747] width 653 height 42
drag, startPoint x: 566, startPoint y: 598, endPoint x: 479, endPoint y: 549, distance: 99.8
click at [479, 726] on p "For shipments to Canada, any applicable duties, taxes and customs processing fe…" at bounding box center [784, 747] width 653 height 42
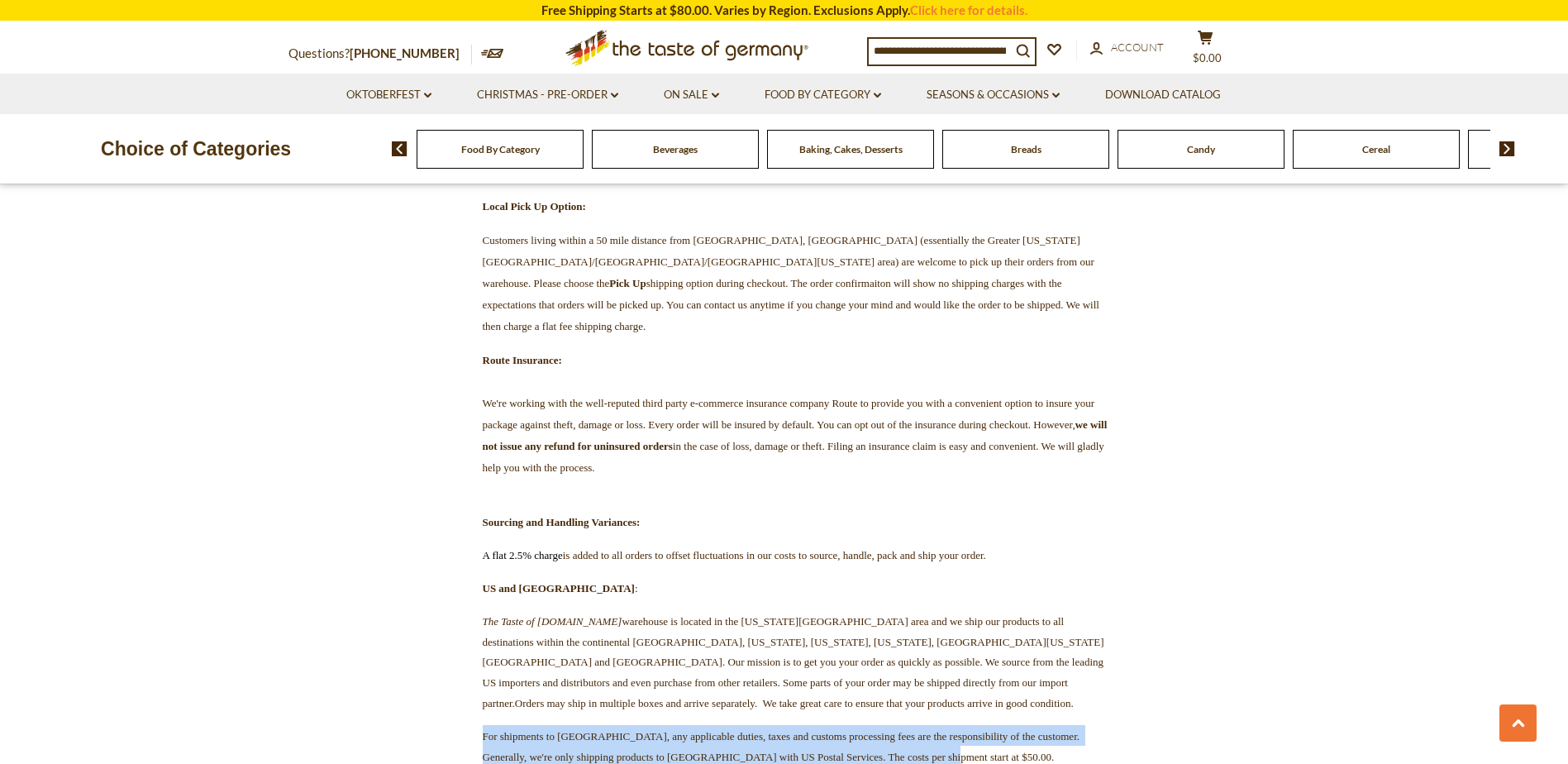
click at [479, 726] on p "For shipments to Canada, any applicable duties, taxes and customs processing fe…" at bounding box center [784, 747] width 653 height 42
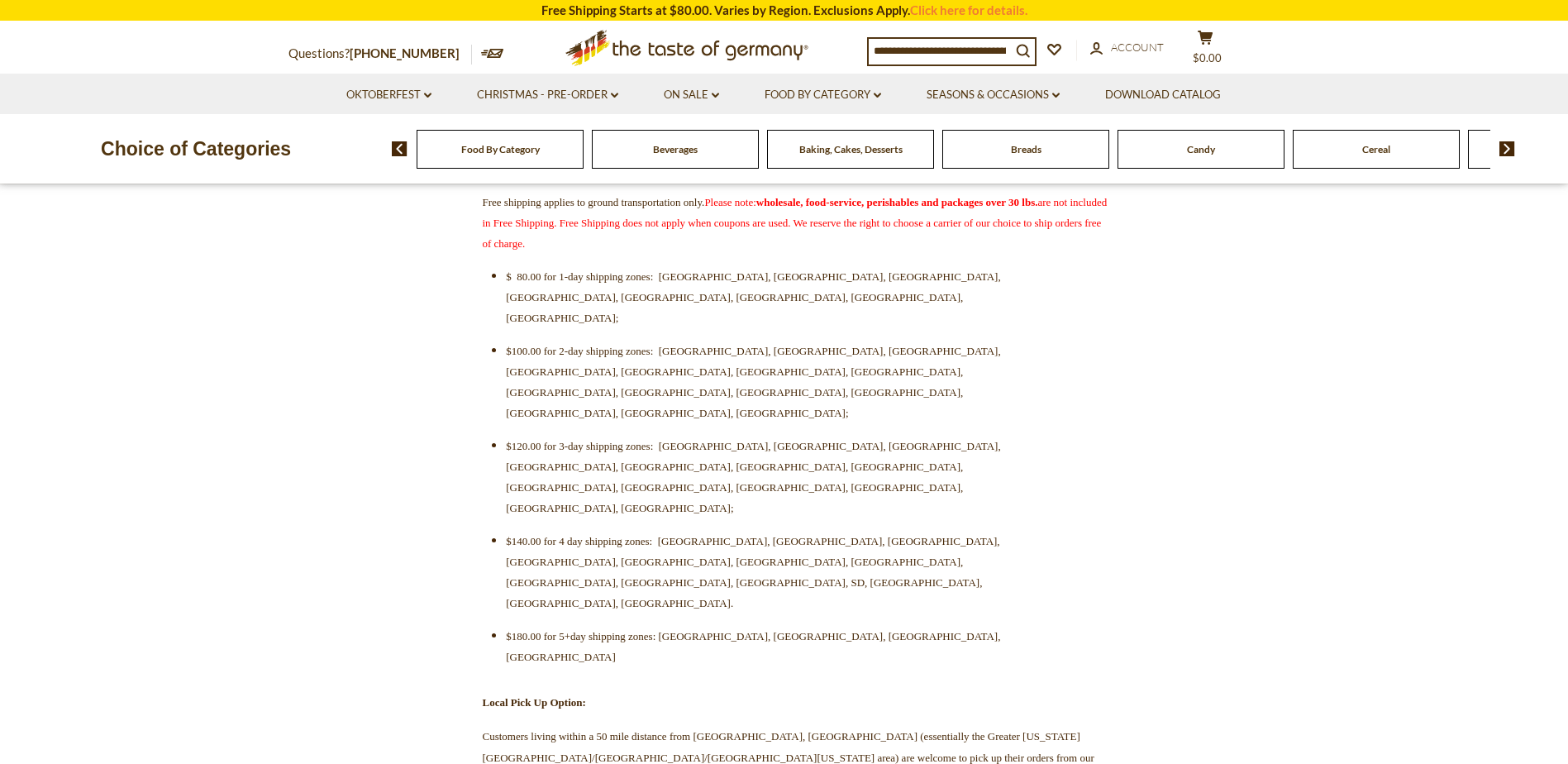
scroll to position [496, 0]
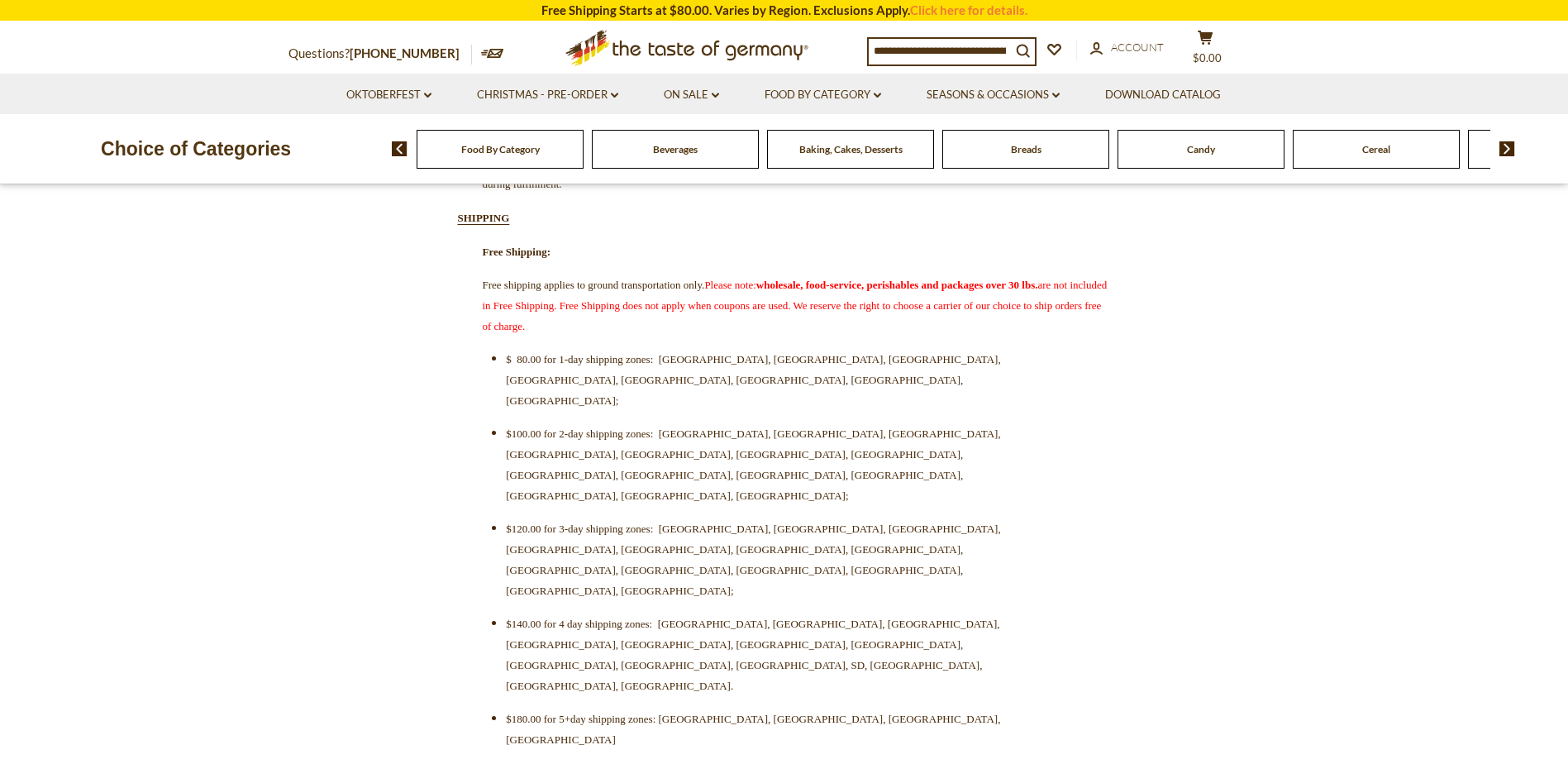
drag, startPoint x: 490, startPoint y: 290, endPoint x: 938, endPoint y: 346, distance: 451.5
click at [938, 336] on p "Free shipping applies to ground transportation only. Please note: wholesale, fo…" at bounding box center [784, 305] width 653 height 62
click at [491, 151] on span "Food By Category" at bounding box center [500, 149] width 78 height 12
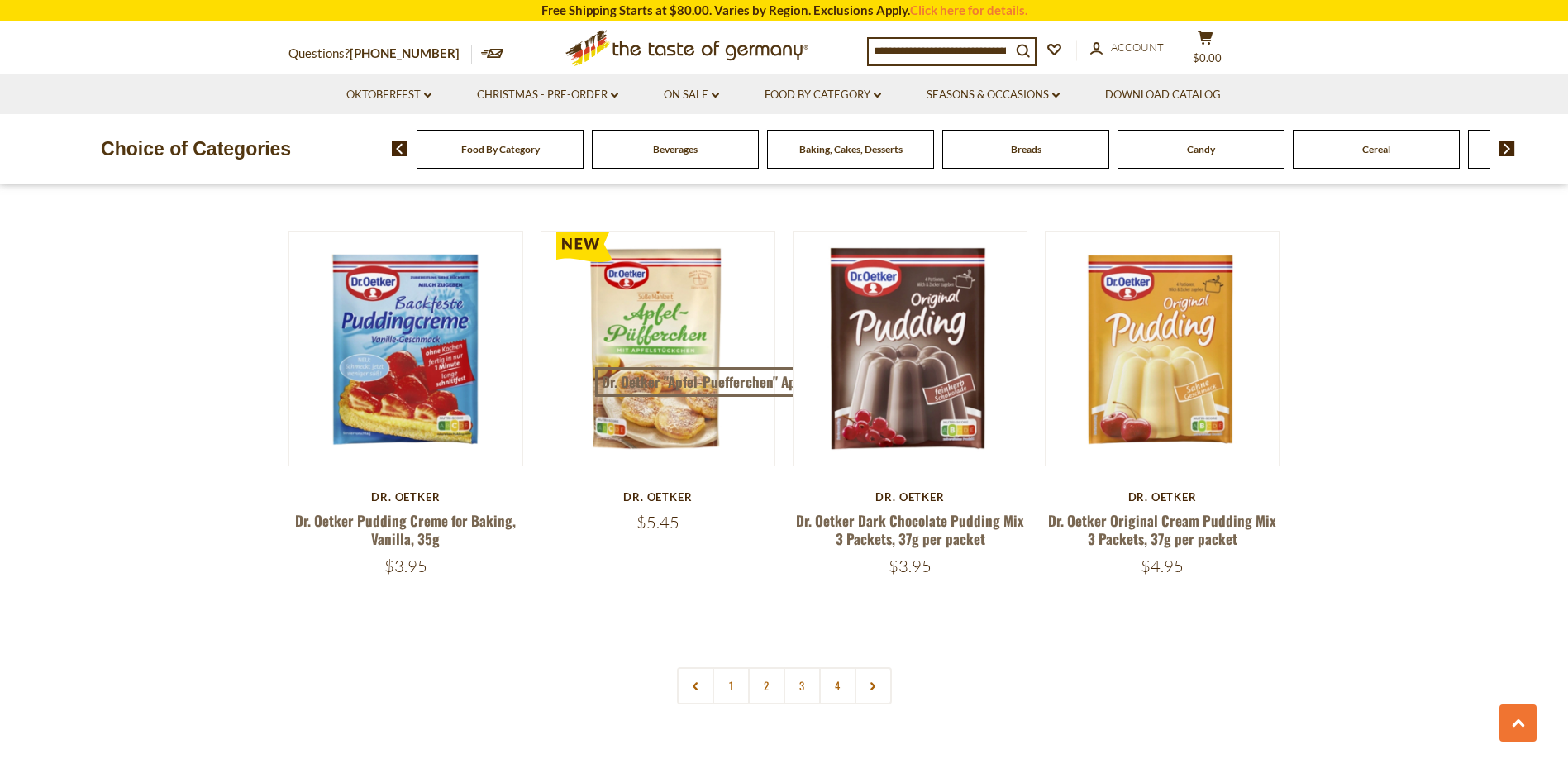
scroll to position [3556, 0]
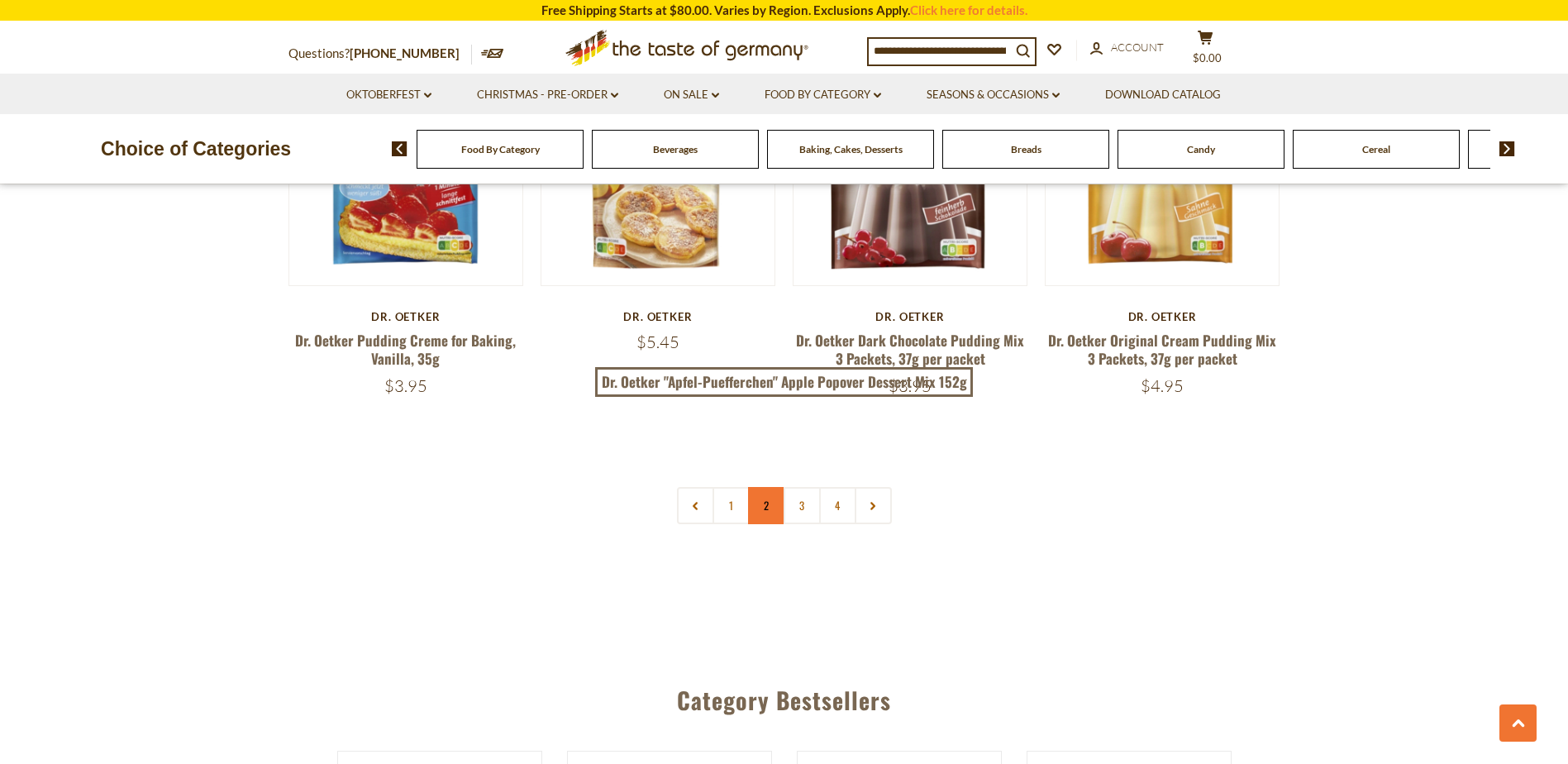
click at [753, 493] on link "2" at bounding box center [766, 506] width 37 height 37
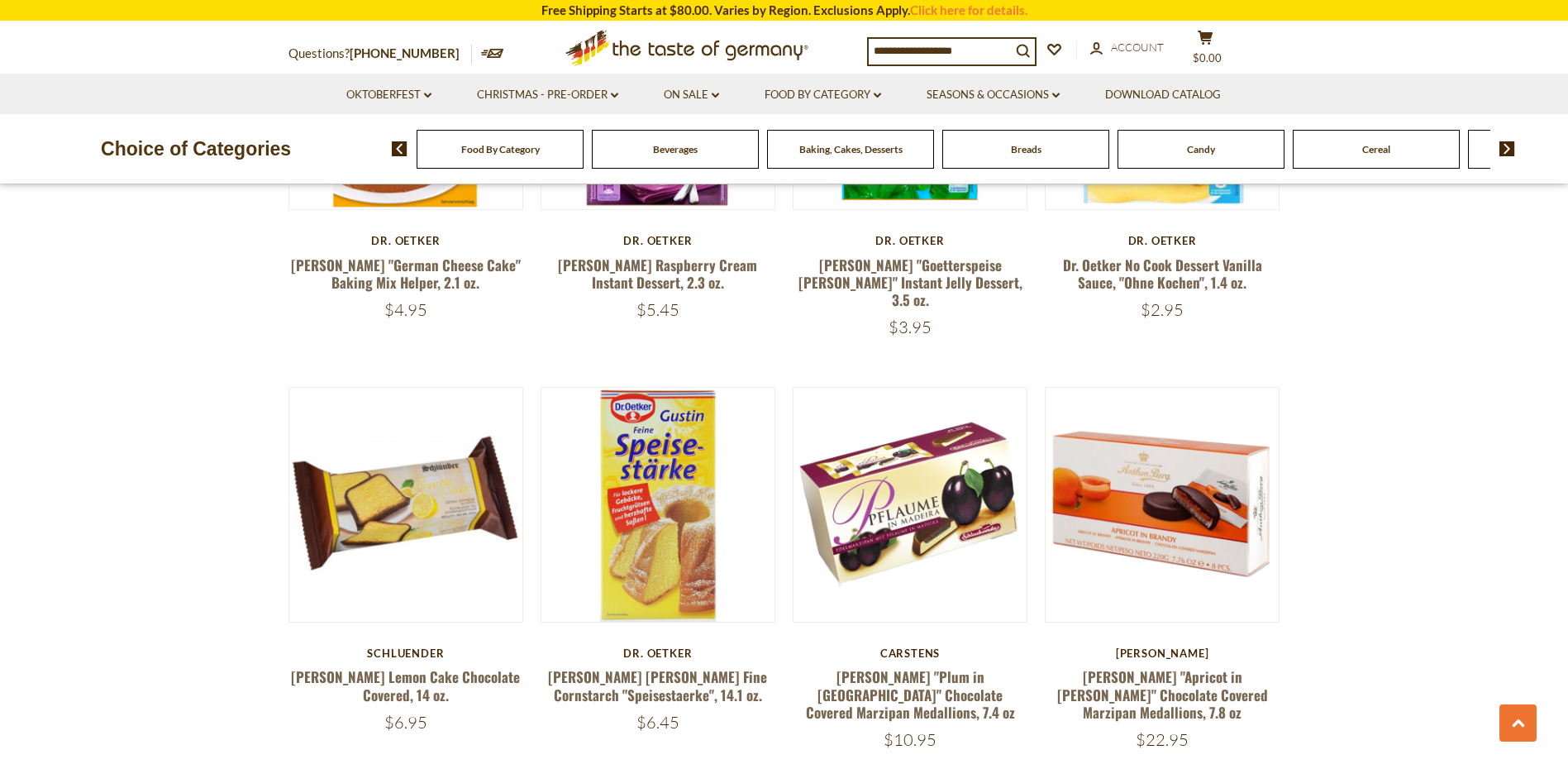
scroll to position [2978, 0]
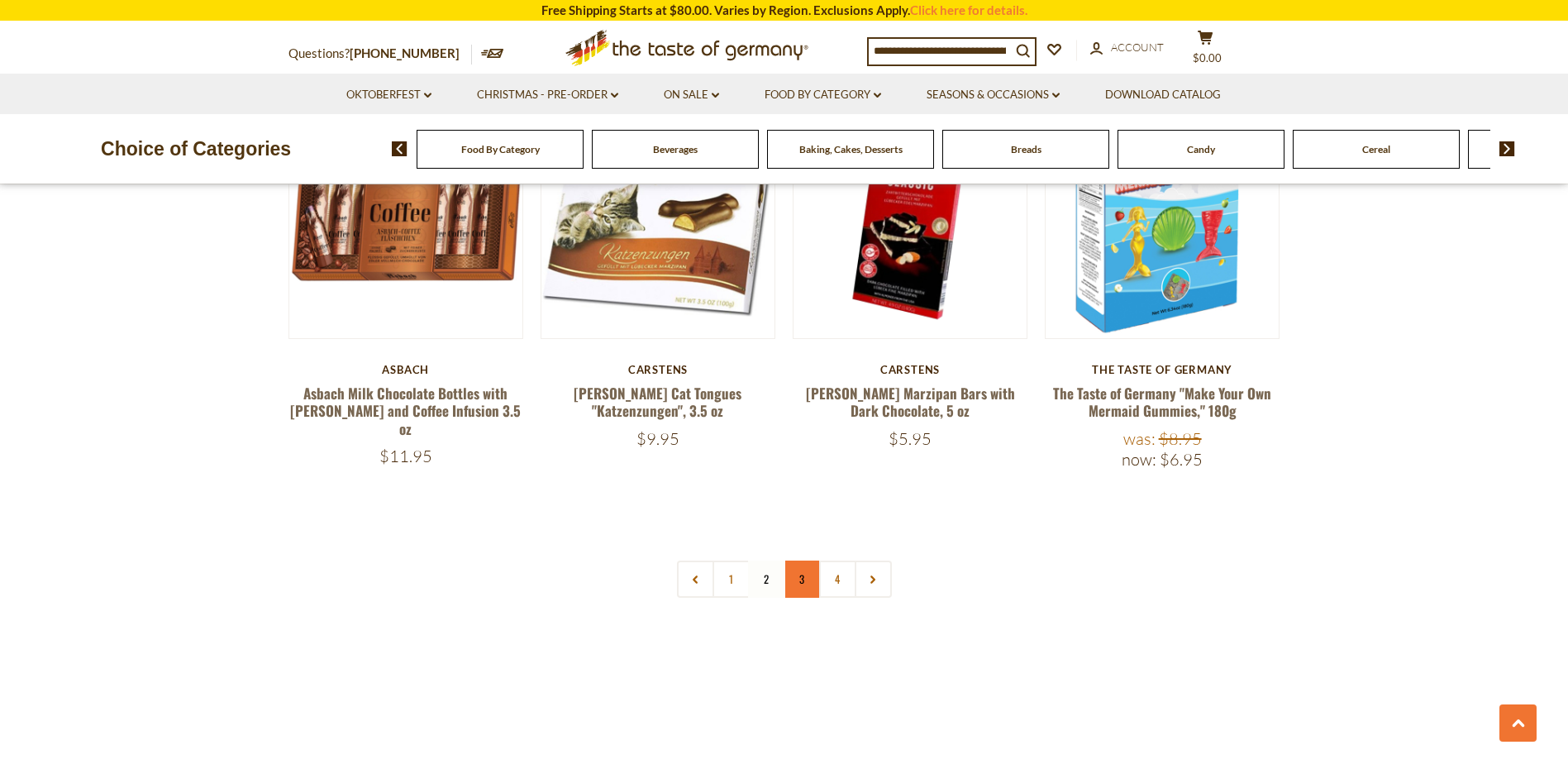
click at [811, 560] on link "3" at bounding box center [802, 579] width 37 height 37
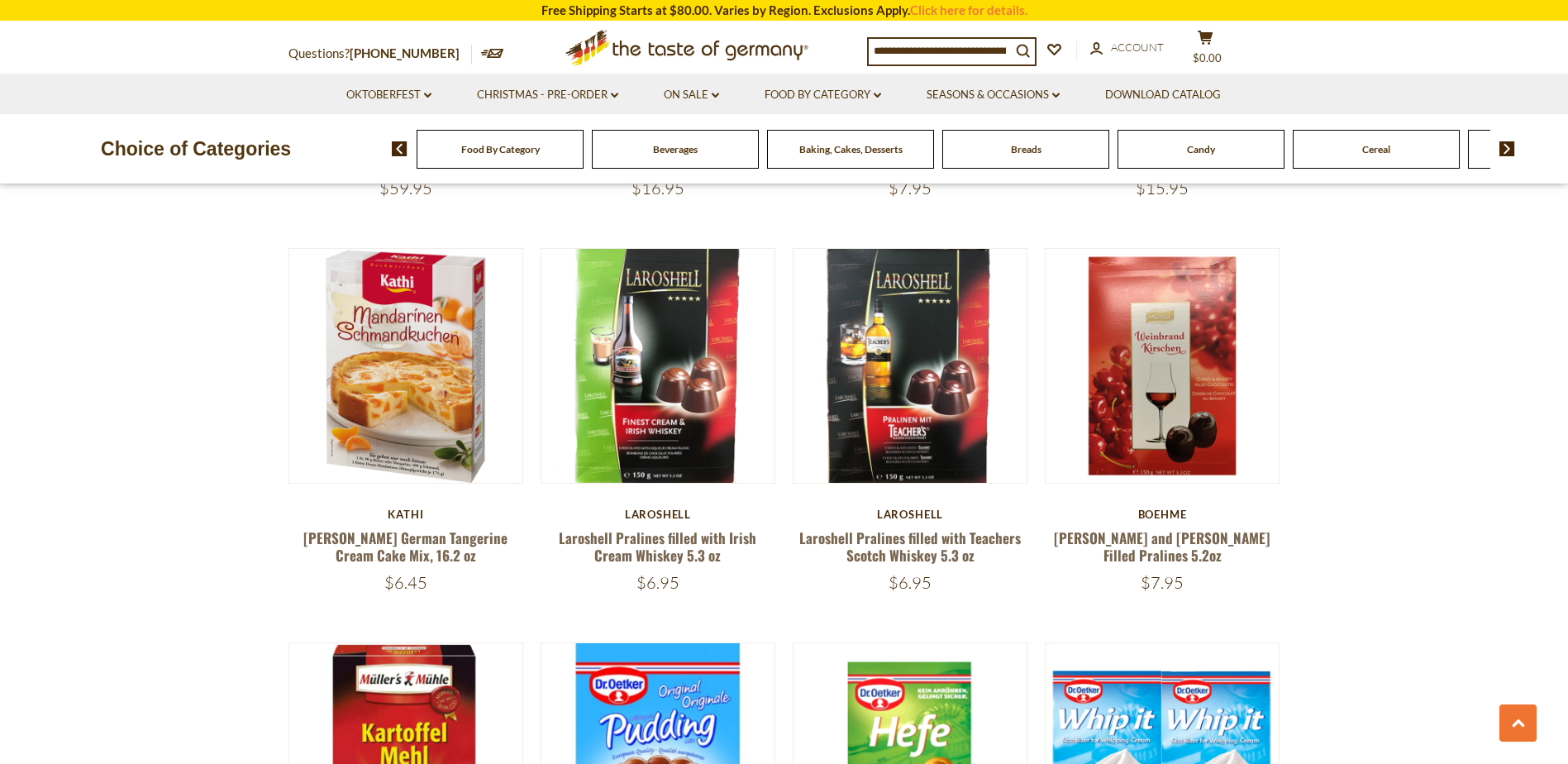
scroll to position [1406, 0]
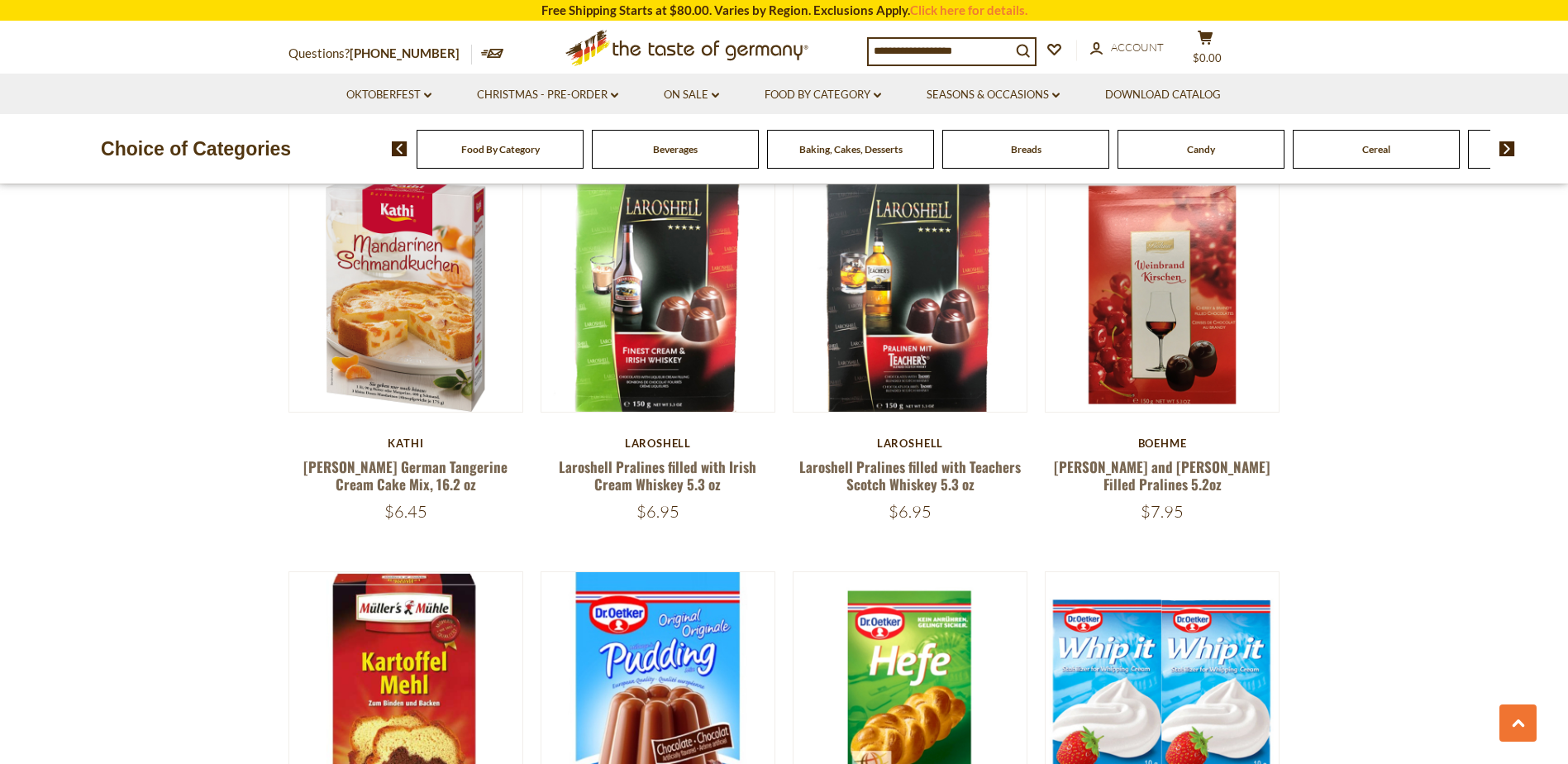
click at [1213, 147] on span "Candy" at bounding box center [1201, 149] width 28 height 12
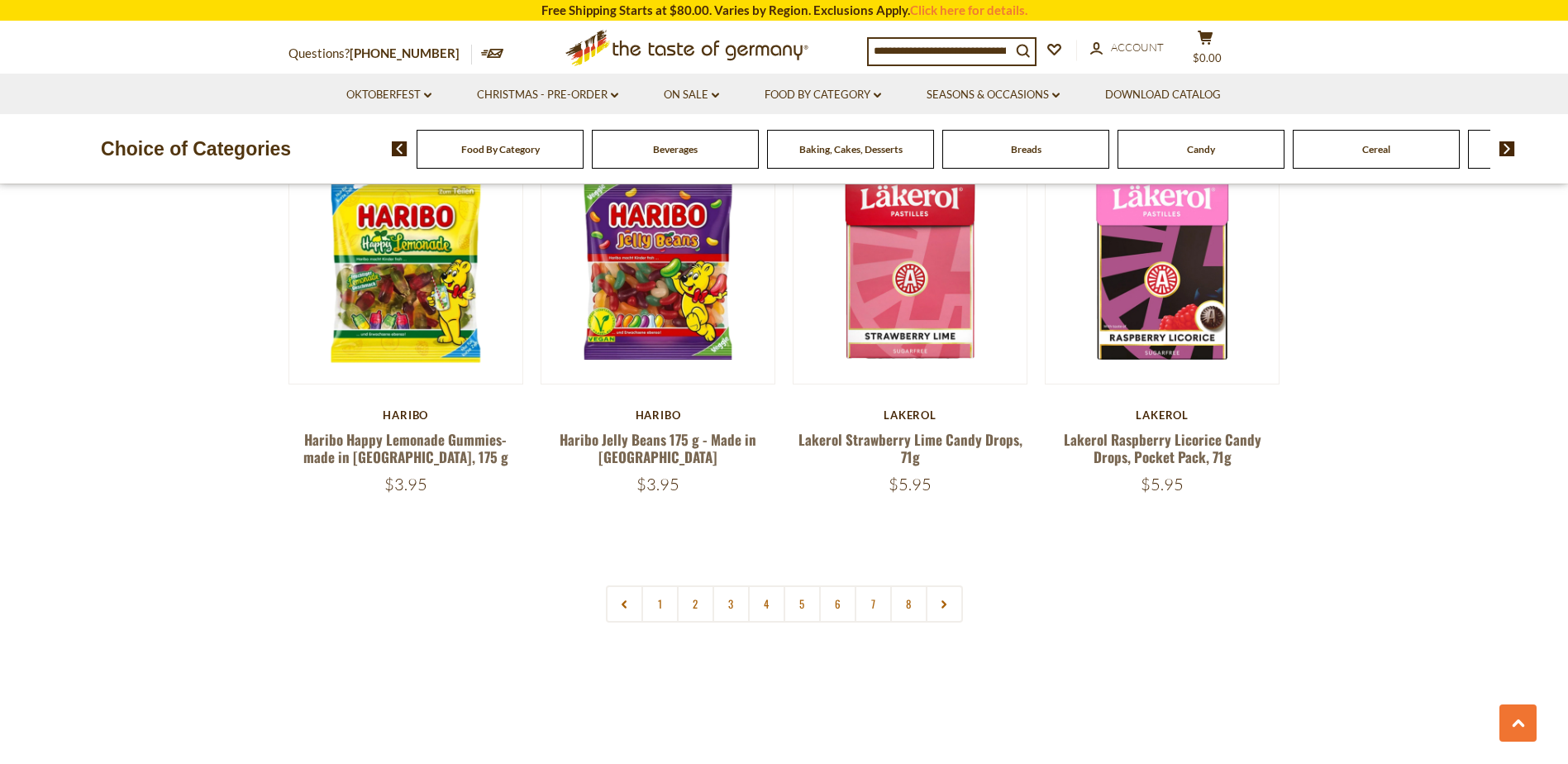
scroll to position [3971, 0]
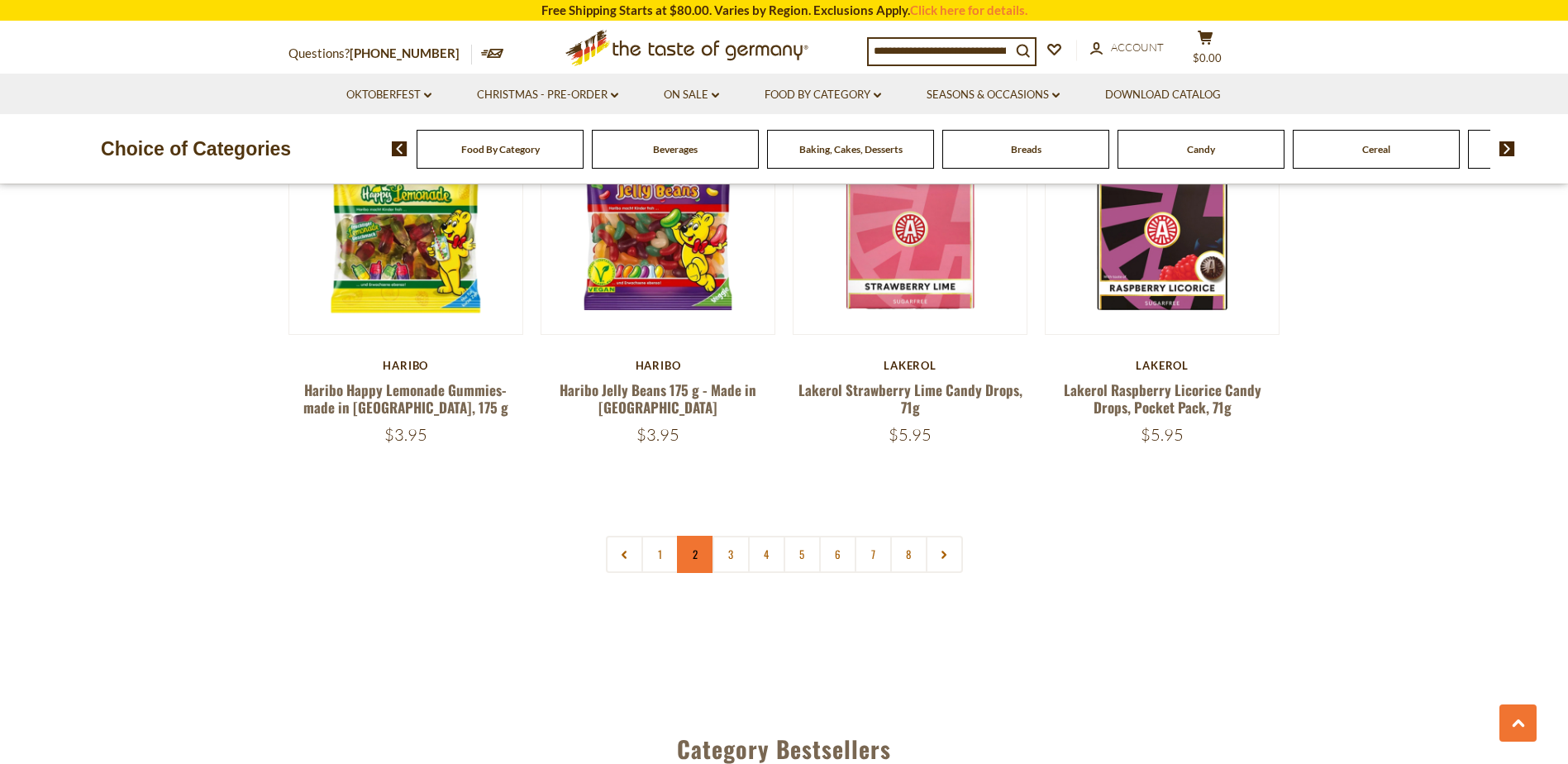
click at [692, 536] on link "2" at bounding box center [695, 554] width 37 height 37
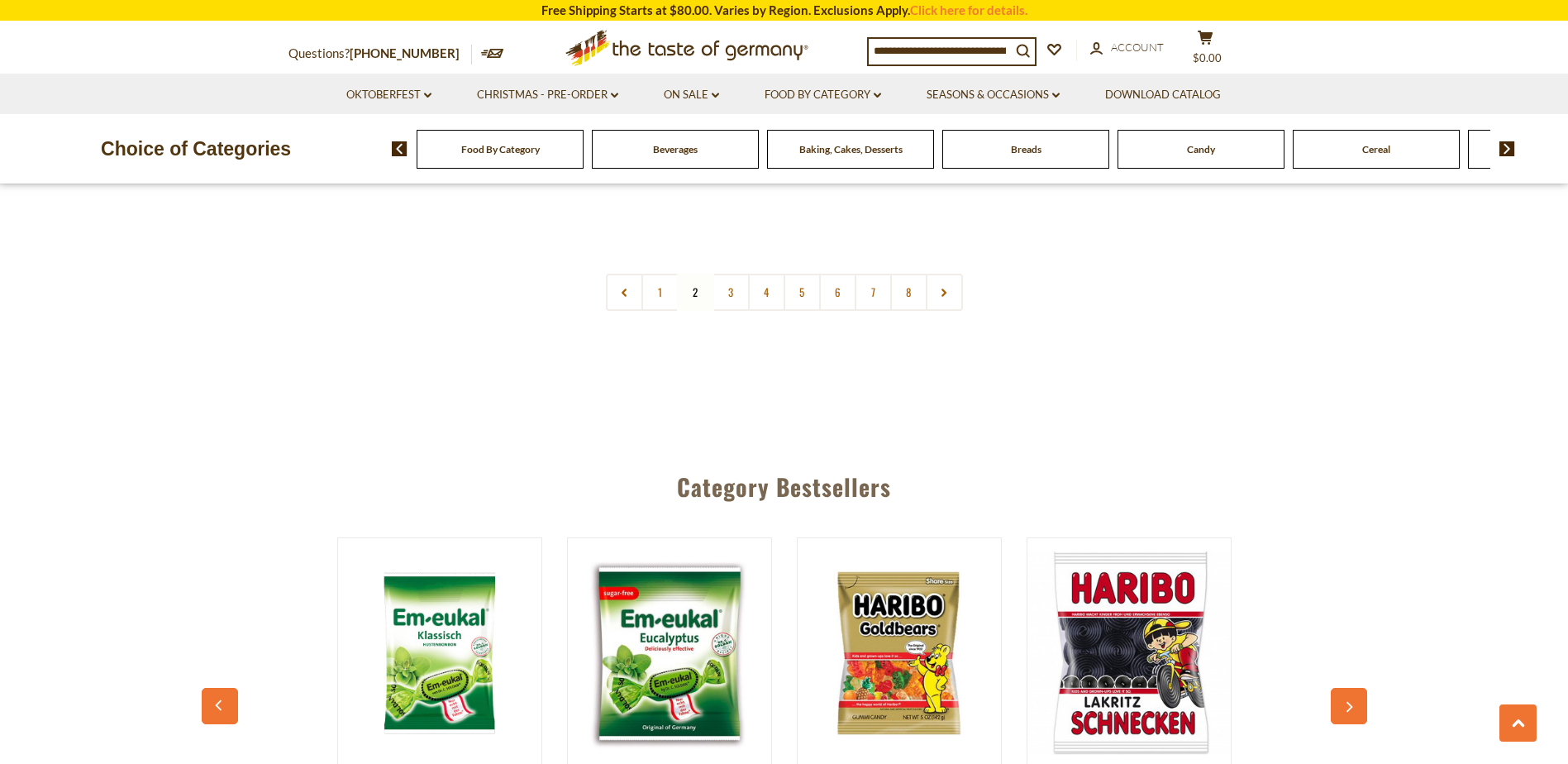
scroll to position [4168, 0]
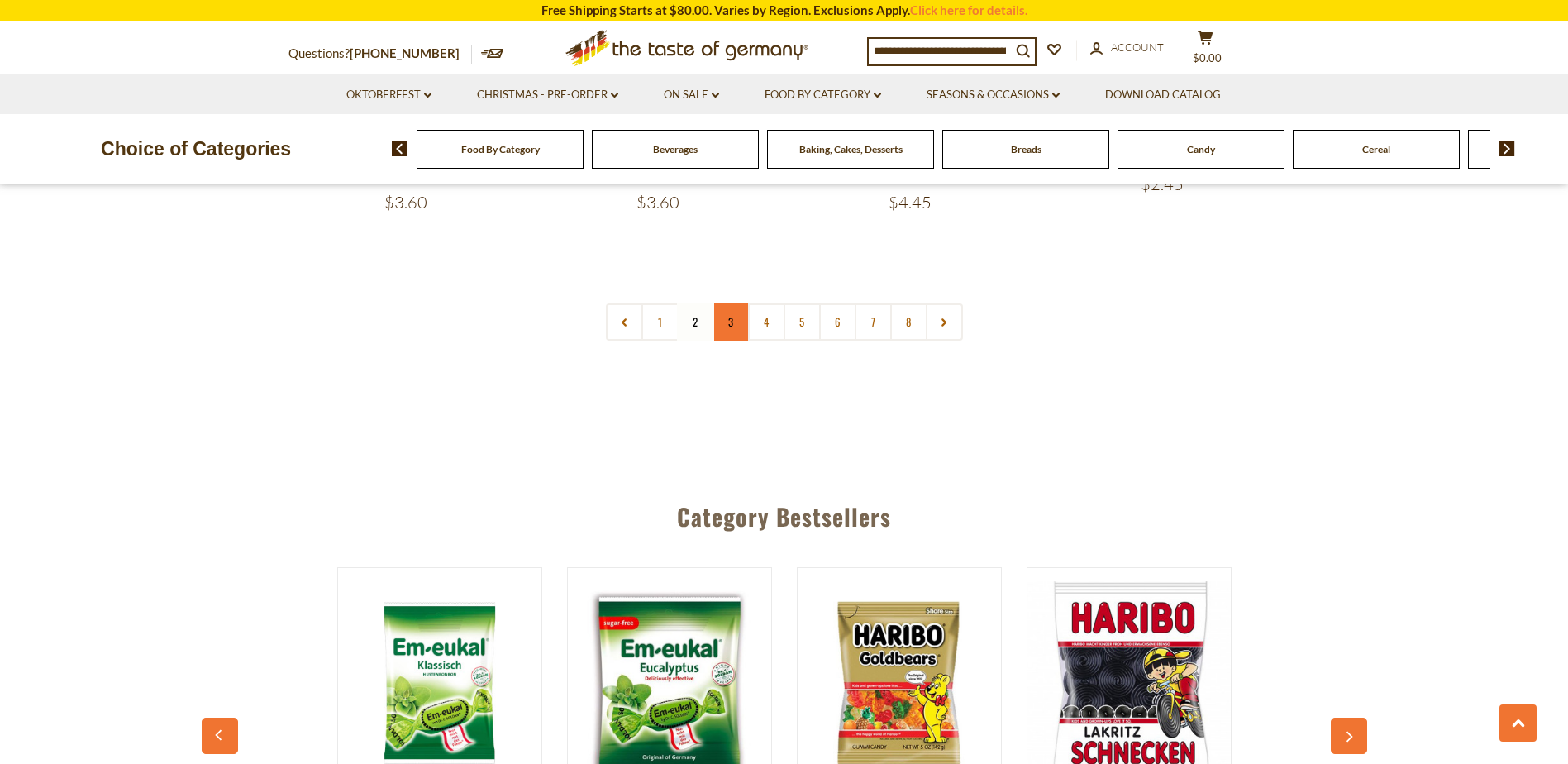
click at [729, 304] on link "3" at bounding box center [731, 322] width 37 height 37
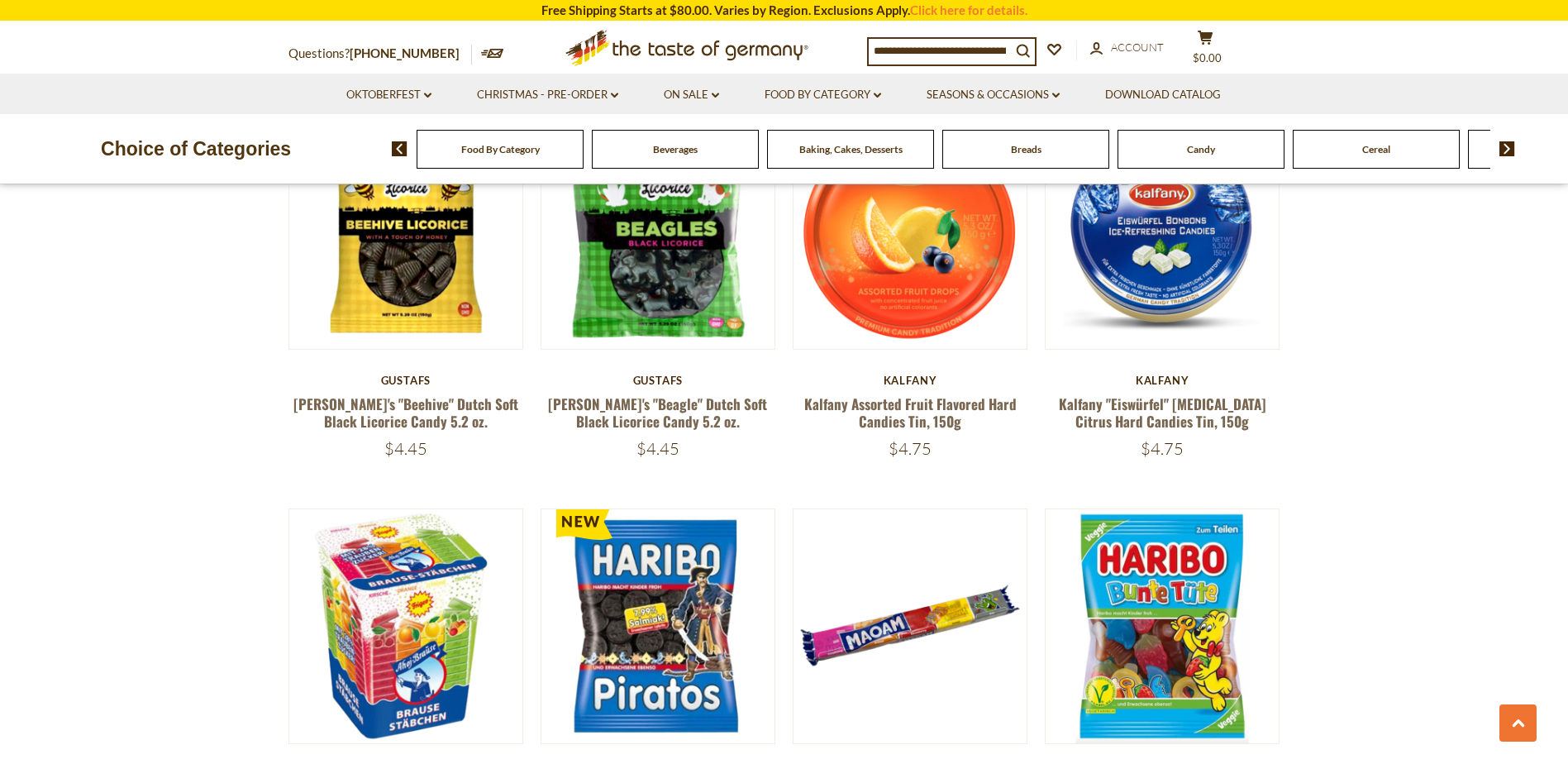
scroll to position [3506, 0]
